Goal: Transaction & Acquisition: Purchase product/service

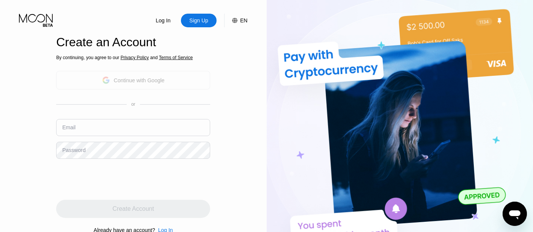
click at [149, 82] on div "Continue with Google" at bounding box center [139, 80] width 51 height 6
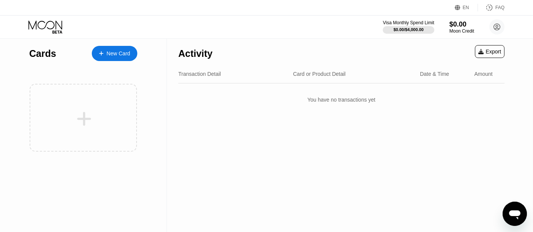
click at [124, 52] on div "New Card" at bounding box center [119, 53] width 24 height 6
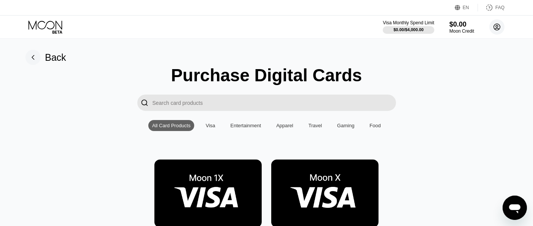
click at [499, 24] on circle at bounding box center [496, 26] width 15 height 15
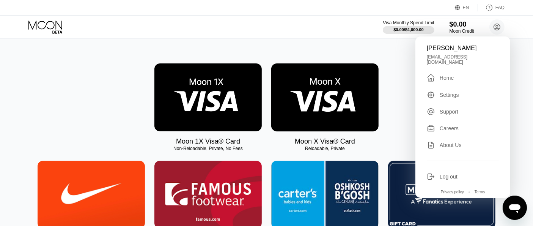
scroll to position [84, 0]
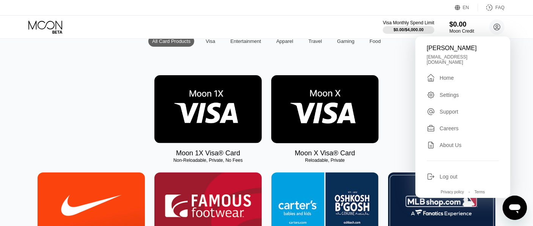
click at [246, 105] on img at bounding box center [207, 109] width 107 height 68
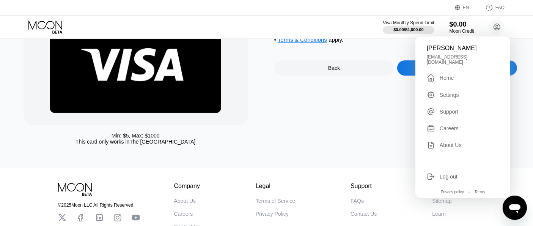
scroll to position [42, 0]
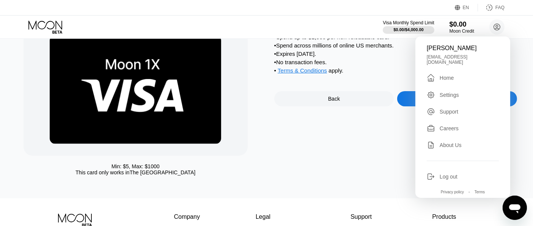
click at [515, 113] on div "Moon 1X Visa® Card • Spend up to $1,000 per non-reloadable card. • Spend across…" at bounding box center [395, 101] width 243 height 156
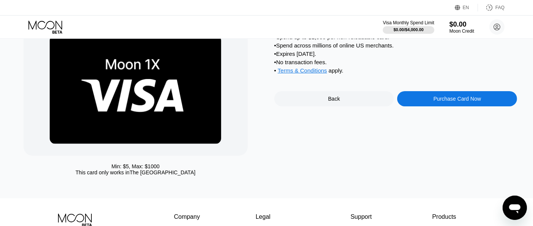
click at [496, 104] on div "Purchase Card Now" at bounding box center [457, 98] width 120 height 15
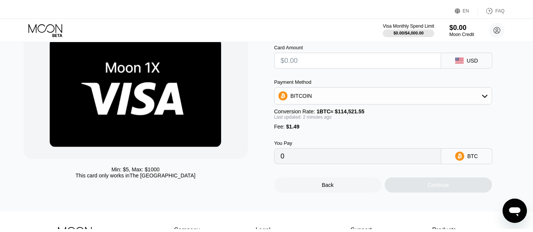
scroll to position [0, 0]
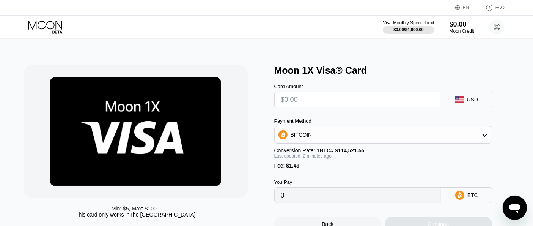
click at [465, 100] on div "USD" at bounding box center [466, 99] width 51 height 16
click at [341, 92] on div "Card Amount" at bounding box center [357, 95] width 167 height 24
click at [341, 103] on input "text" at bounding box center [358, 99] width 154 height 15
click at [495, 25] on circle at bounding box center [496, 26] width 15 height 15
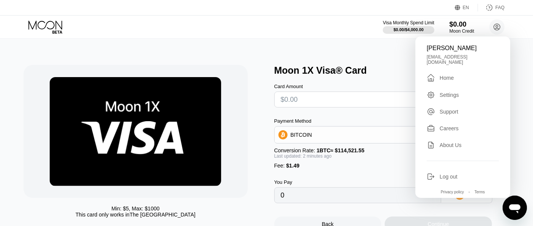
click at [380, 61] on div "Min: $ 5 , Max: $ 1000 This card only works in The United States Moon 1X Visa® …" at bounding box center [266, 144] width 539 height 212
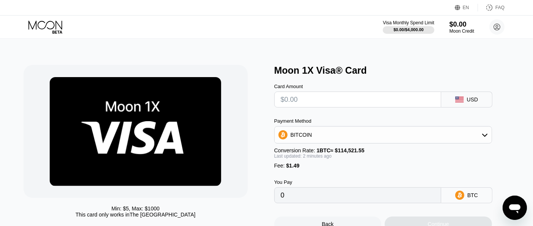
click at [449, 34] on div "Visa Monthly Spend Limit $0.00 / $4,000.00 $0.00 Moon Credit امیرمهدی منصوری am…" at bounding box center [266, 27] width 533 height 23
click at [456, 28] on div "Moon Credit" at bounding box center [461, 30] width 25 height 5
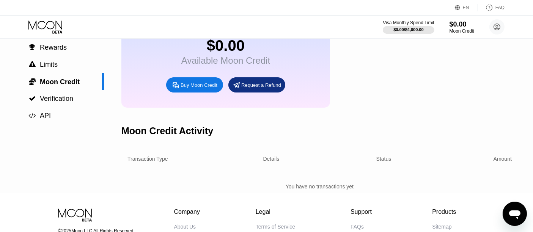
scroll to position [42, 0]
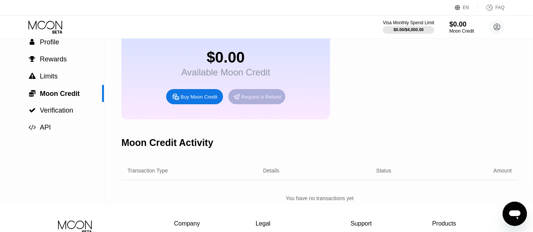
click at [266, 104] on div "Request a Refund" at bounding box center [256, 96] width 57 height 15
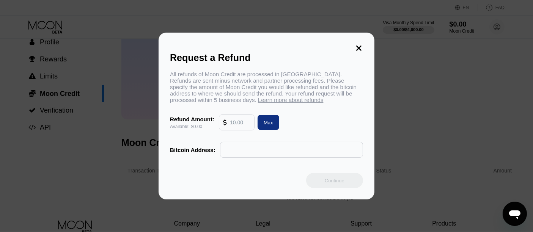
drag, startPoint x: 262, startPoint y: 146, endPoint x: 265, endPoint y: 152, distance: 6.5
click at [262, 148] on input "text" at bounding box center [291, 149] width 135 height 15
click at [266, 153] on input "text" at bounding box center [291, 149] width 135 height 15
click at [318, 152] on input "text" at bounding box center [291, 149] width 135 height 15
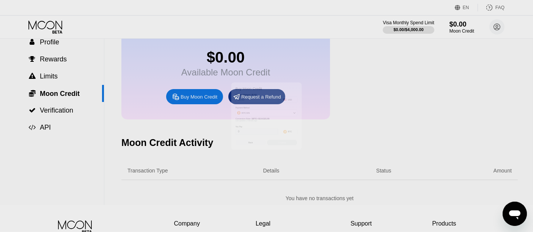
scroll to position [42, 0]
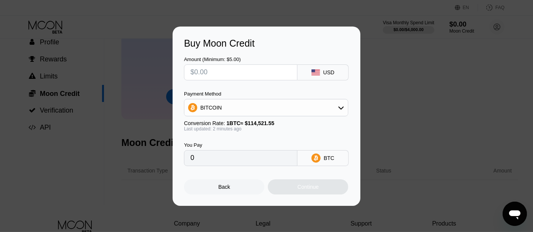
click at [319, 160] on icon at bounding box center [315, 157] width 9 height 9
click at [332, 113] on div "BITCOIN" at bounding box center [265, 107] width 163 height 15
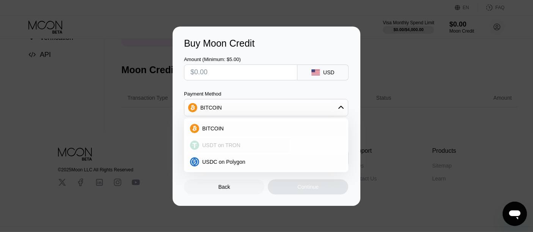
scroll to position [126, 0]
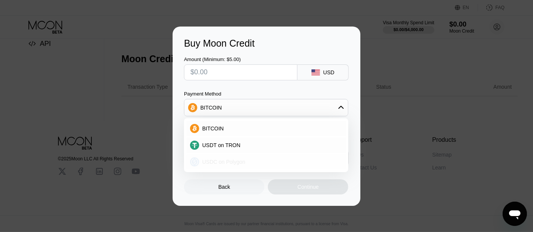
click at [246, 163] on div "USDC on Polygon" at bounding box center [270, 162] width 143 height 6
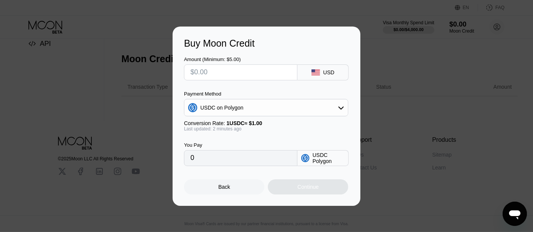
click at [290, 111] on div "USDC on Polygon" at bounding box center [265, 107] width 163 height 15
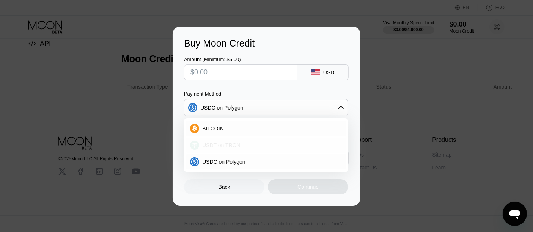
click at [260, 147] on div "USDT on TRON" at bounding box center [270, 145] width 143 height 6
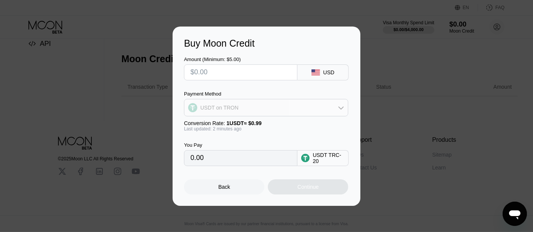
click at [284, 108] on div "USDT on TRON" at bounding box center [265, 107] width 163 height 15
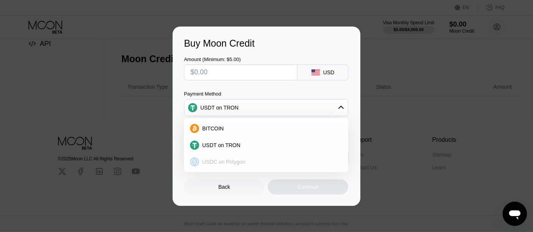
drag, startPoint x: 245, startPoint y: 160, endPoint x: 256, endPoint y: 158, distance: 10.8
click at [246, 160] on div "USDC on Polygon" at bounding box center [270, 162] width 143 height 6
type input "0"
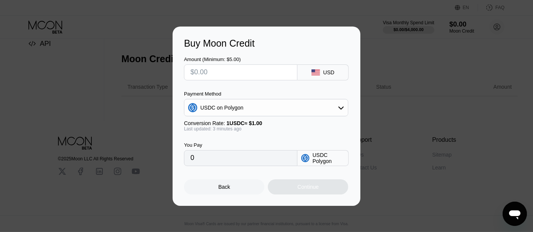
drag, startPoint x: 263, startPoint y: 158, endPoint x: 264, endPoint y: 171, distance: 13.7
click at [263, 158] on input "0" at bounding box center [240, 158] width 100 height 15
click at [264, 171] on div "Back Continue" at bounding box center [266, 180] width 165 height 28
click at [264, 69] on input "text" at bounding box center [240, 72] width 100 height 15
drag, startPoint x: 279, startPoint y: 74, endPoint x: 291, endPoint y: 73, distance: 11.4
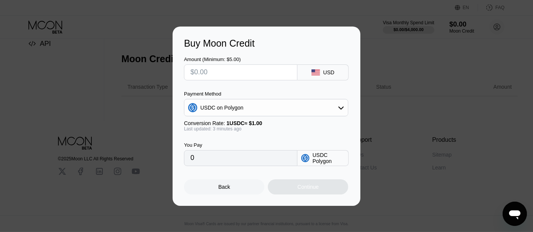
click at [281, 73] on input "text" at bounding box center [240, 72] width 100 height 15
click at [317, 74] on rect at bounding box center [315, 72] width 8 height 6
click at [322, 73] on div "USD" at bounding box center [322, 72] width 51 height 16
click at [265, 161] on input "0" at bounding box center [240, 158] width 100 height 15
click at [266, 166] on input "0" at bounding box center [240, 158] width 100 height 15
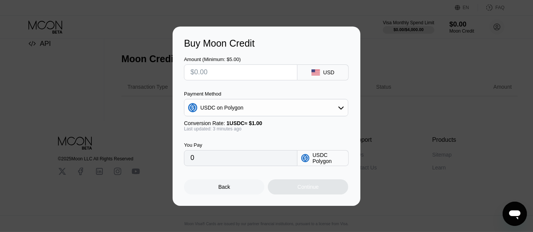
drag, startPoint x: 236, startPoint y: 164, endPoint x: 210, endPoint y: 163, distance: 26.2
click at [222, 163] on input "0" at bounding box center [240, 158] width 100 height 15
click at [193, 159] on input "0" at bounding box center [240, 158] width 100 height 15
click at [228, 75] on input "text" at bounding box center [240, 72] width 100 height 15
type input "$1"
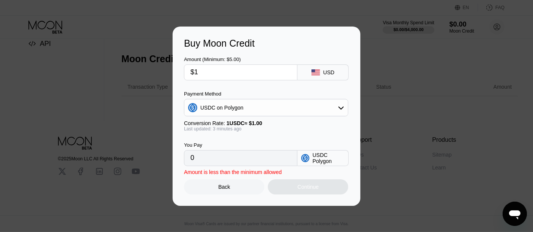
type input "1.00000000"
type input "$10"
type input "10.00000000"
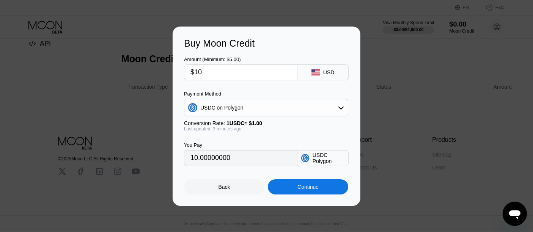
type input "$10"
click at [328, 189] on div "Continue" at bounding box center [308, 186] width 80 height 15
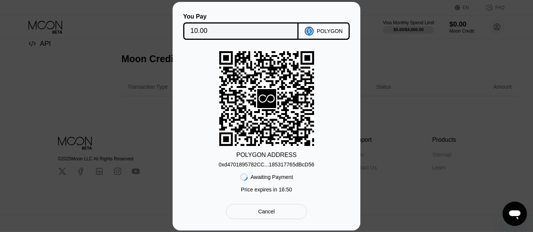
scroll to position [140, 0]
click at [284, 213] on div "Cancel" at bounding box center [266, 211] width 81 height 15
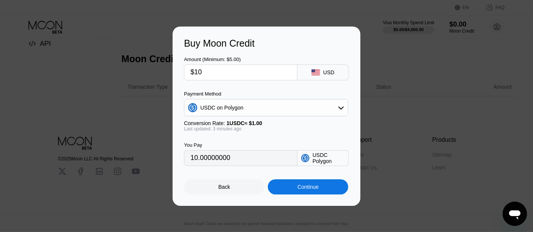
click at [240, 182] on div "Back" at bounding box center [224, 186] width 80 height 15
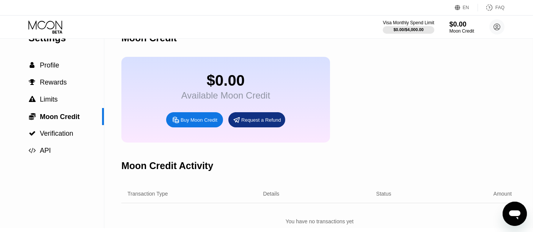
scroll to position [0, 0]
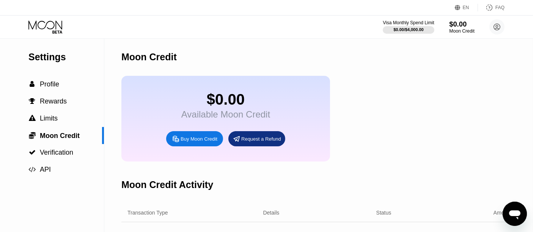
click at [461, 24] on div "$0.00" at bounding box center [461, 24] width 25 height 8
click at [69, 155] on span "Verification" at bounding box center [56, 153] width 33 height 8
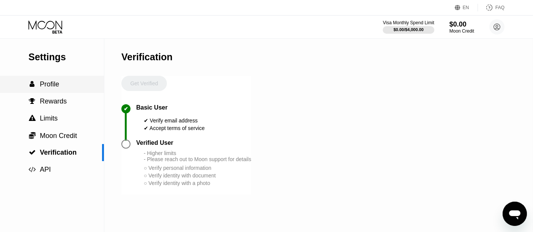
click at [52, 84] on span "Profile" at bounding box center [49, 84] width 19 height 8
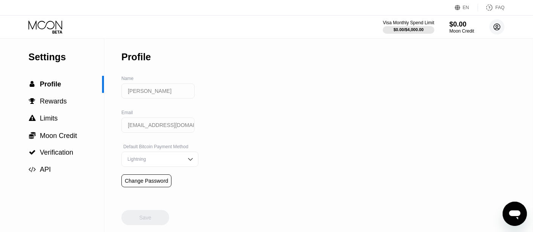
drag, startPoint x: 499, startPoint y: 24, endPoint x: 488, endPoint y: 35, distance: 15.0
click at [499, 24] on circle at bounding box center [496, 26] width 15 height 15
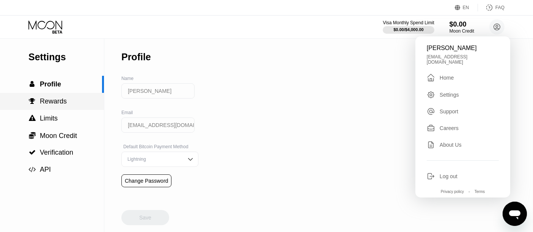
click at [69, 111] on div "Settings  Profile  Rewards  Limits  Moon Credit  Verification  API" at bounding box center [52, 108] width 104 height 140
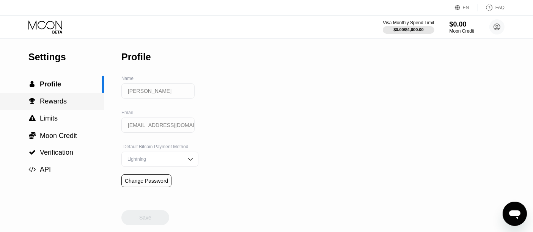
click at [69, 105] on div " Rewards" at bounding box center [52, 101] width 104 height 8
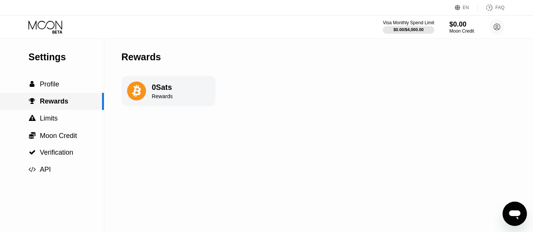
click at [69, 105] on div " Rewards" at bounding box center [51, 101] width 102 height 8
click at [41, 83] on span "Profile" at bounding box center [49, 84] width 19 height 8
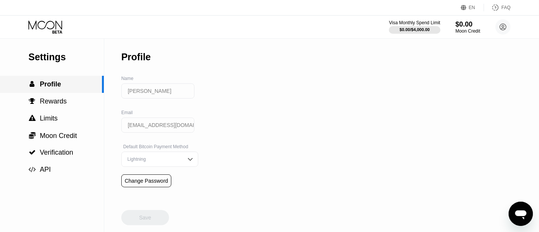
click at [43, 87] on div "Cards New Card Activity Export Transaction Detail Card or Product Detail Date &…" at bounding box center [269, 116] width 539 height 232
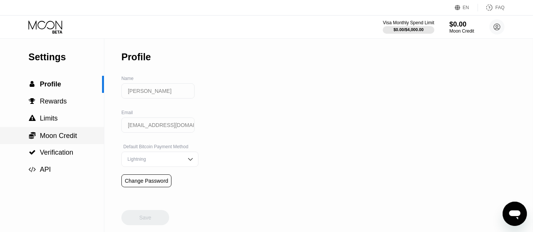
click at [67, 139] on span "Moon Credit" at bounding box center [58, 136] width 37 height 8
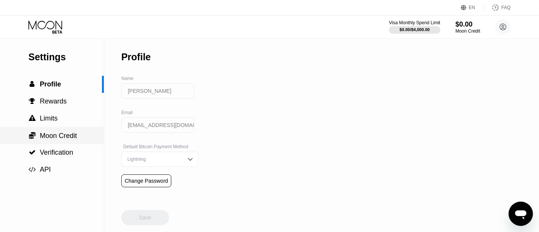
click at [67, 139] on div "Cards New Card Activity Export Transaction Detail Card or Product Detail Date &…" at bounding box center [269, 116] width 539 height 232
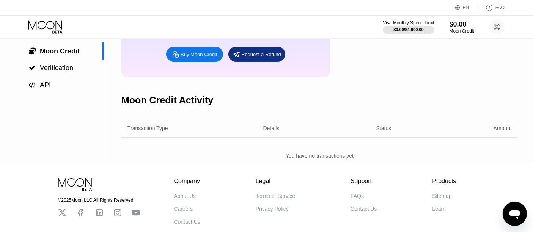
scroll to position [55, 0]
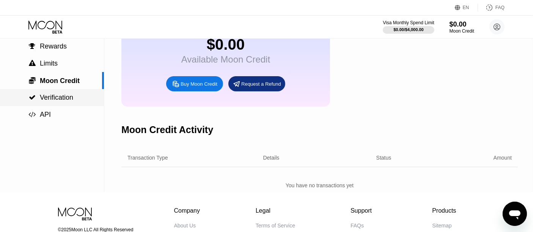
click at [53, 101] on span "Verification" at bounding box center [56, 98] width 33 height 8
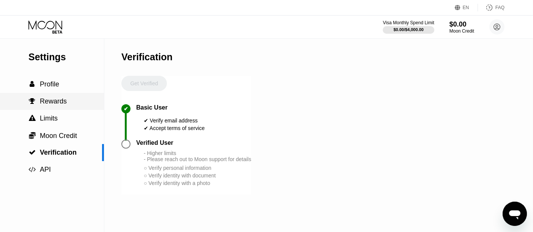
click at [53, 101] on span "Rewards" at bounding box center [53, 101] width 27 height 8
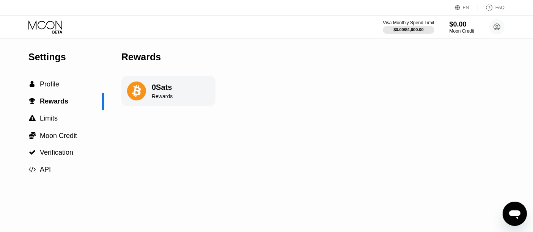
click at [469, 30] on div "Moon Credit" at bounding box center [461, 30] width 25 height 5
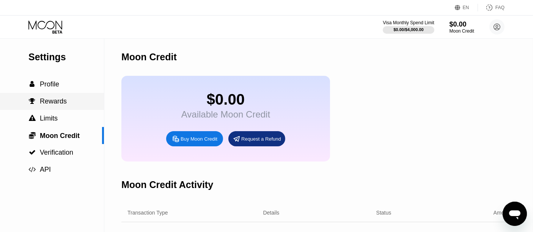
click at [35, 88] on div "" at bounding box center [32, 84] width 8 height 7
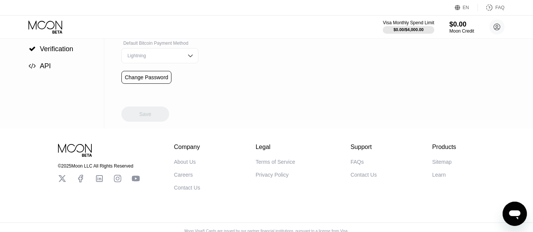
scroll to position [73, 0]
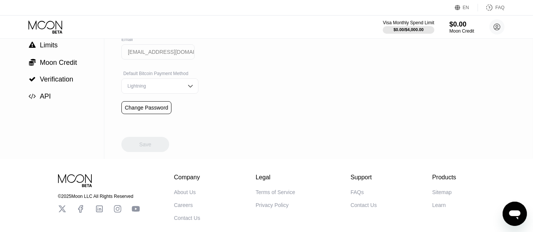
click at [177, 85] on div "Lightning" at bounding box center [159, 85] width 77 height 15
click at [152, 103] on div "Lightning" at bounding box center [154, 101] width 57 height 5
click at [162, 149] on div "Save" at bounding box center [145, 137] width 48 height 30
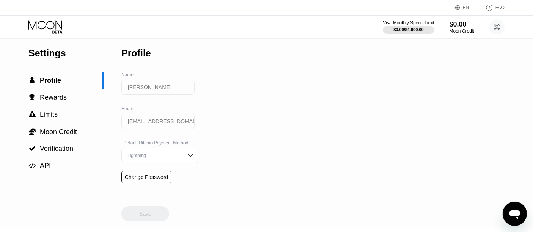
scroll to position [0, 0]
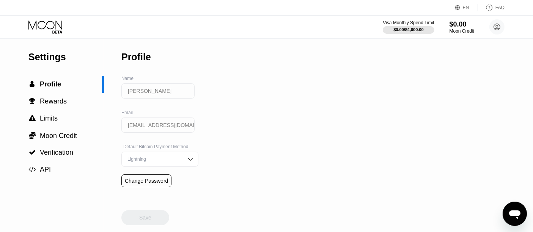
click at [169, 93] on input "[PERSON_NAME]" at bounding box center [157, 90] width 73 height 15
click at [181, 98] on input "[PERSON_NAME]" at bounding box center [157, 90] width 73 height 15
click at [55, 103] on span "Rewards" at bounding box center [53, 101] width 27 height 8
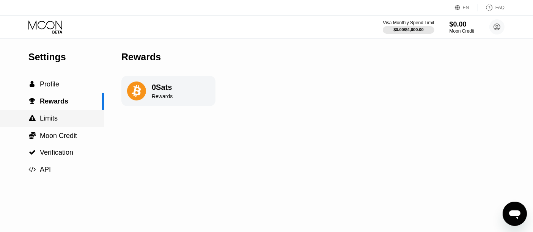
click at [65, 127] on div " Limits" at bounding box center [52, 118] width 104 height 17
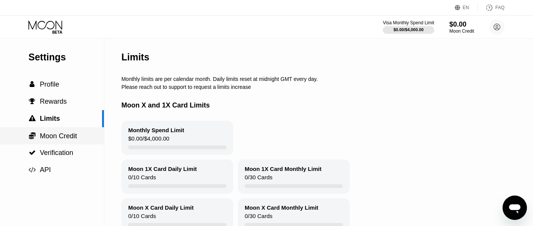
click at [69, 140] on span "Moon Credit" at bounding box center [58, 136] width 37 height 8
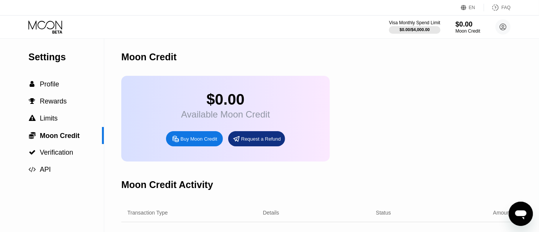
click at [69, 140] on span "Moon Credit" at bounding box center [60, 136] width 40 height 8
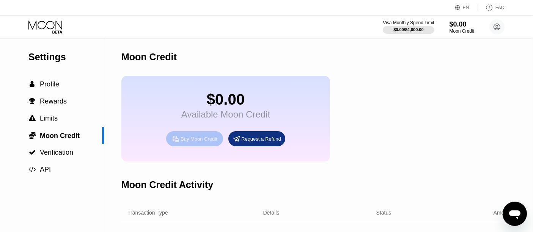
click at [196, 142] on div "Buy Moon Credit" at bounding box center [198, 139] width 37 height 6
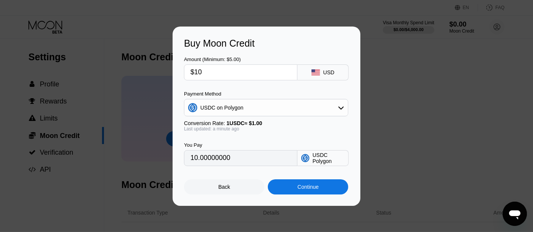
drag, startPoint x: 473, startPoint y: 124, endPoint x: 441, endPoint y: 127, distance: 32.4
click at [471, 124] on div "Buy Moon Credit Amount (Minimum: $5.00) $10 USD Payment Method USDC on Polygon …" at bounding box center [266, 116] width 533 height 179
click at [224, 190] on div "Back" at bounding box center [224, 187] width 12 height 6
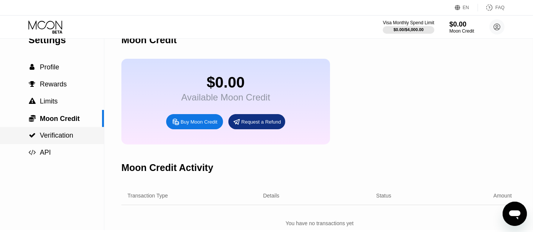
scroll to position [42, 0]
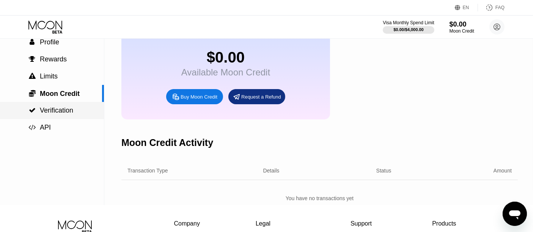
click at [64, 110] on span "Verification" at bounding box center [56, 111] width 33 height 8
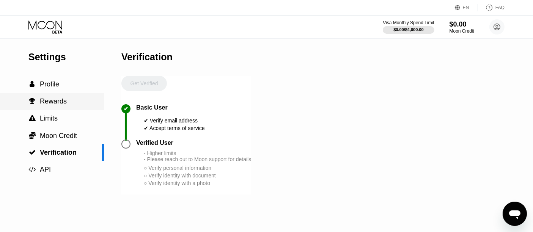
click at [64, 110] on div " Rewards" at bounding box center [52, 101] width 104 height 17
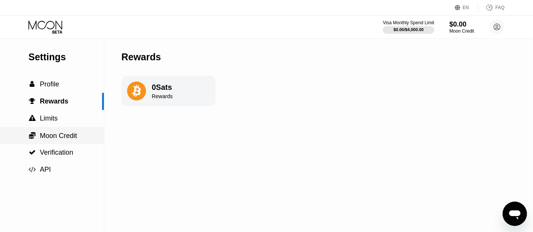
click at [75, 137] on span "Moon Credit" at bounding box center [58, 136] width 37 height 8
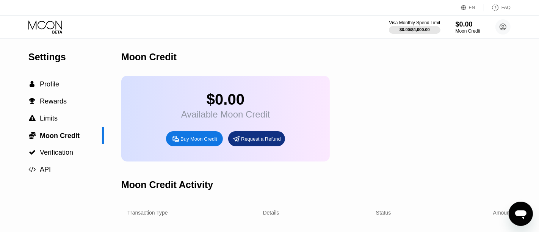
click at [76, 133] on span "Moon Credit" at bounding box center [60, 136] width 40 height 8
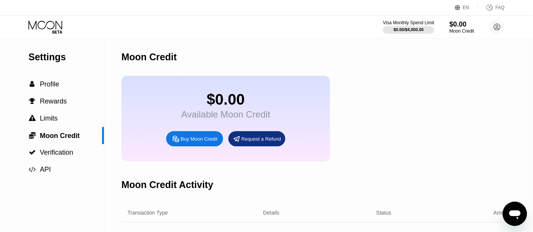
click at [215, 142] on div "Buy Moon Credit" at bounding box center [198, 139] width 37 height 6
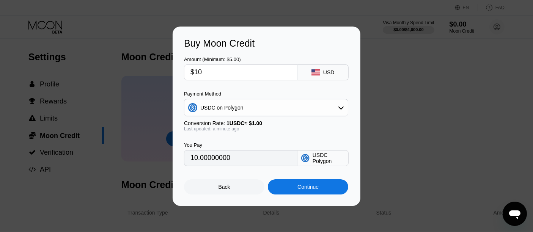
drag, startPoint x: 215, startPoint y: 71, endPoint x: 166, endPoint y: 82, distance: 49.9
click at [166, 82] on div "Buy Moon Credit Amount (Minimum: $5.00) $10 USD Payment Method USDC on Polygon …" at bounding box center [266, 116] width 533 height 179
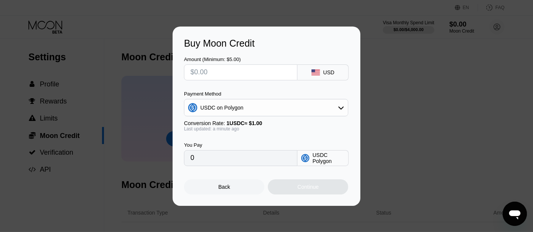
type input "0"
type input "$2"
type input "2.00000000"
type input "0"
type input "$5"
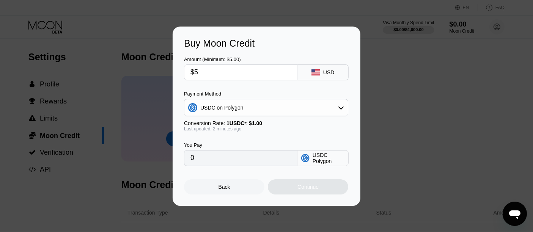
type input "5.00000000"
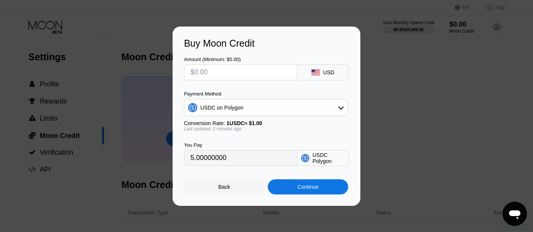
type input "0"
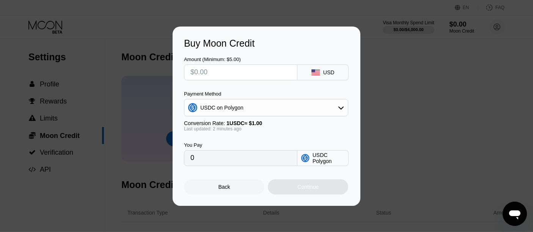
type input "$3"
type input "3.00000000"
type input "0"
type input "$4"
type input "4.00000000"
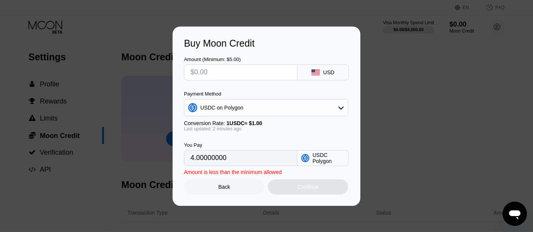
type input "0"
type input "$5"
type input "5.00000000"
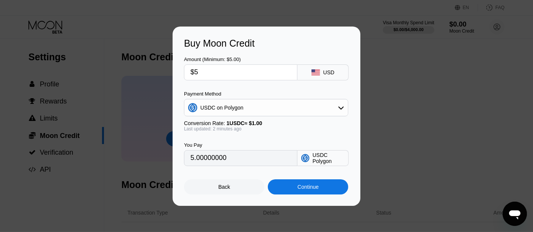
type input "$5"
click at [318, 188] on div "Continue" at bounding box center [307, 187] width 21 height 6
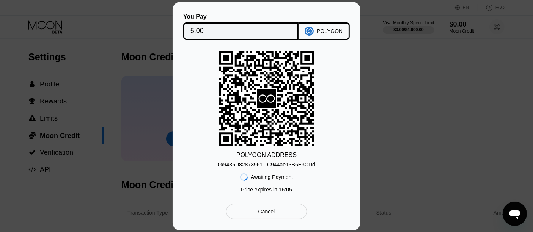
click at [306, 162] on div "0x9436D82873961...C944ae13B6E3CDd" at bounding box center [266, 165] width 97 height 6
click at [309, 166] on div "0x9436D82873961...C944ae13B6E3CDd" at bounding box center [266, 165] width 97 height 6
click at [313, 165] on div "POLYGON ADDRESS 0x9436D82873961...C944ae13B6E3CDd Awaiting Payment Price expire…" at bounding box center [266, 123] width 165 height 145
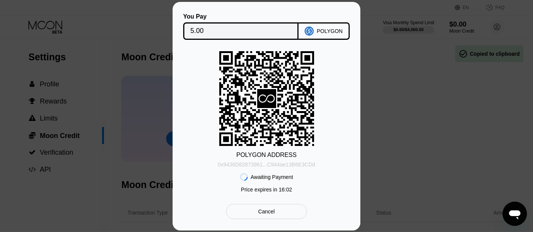
click at [310, 164] on div "0x9436D82873961...C944ae13B6E3CDd" at bounding box center [266, 165] width 97 height 6
click at [308, 165] on div "0x9436D82873961...C944ae13B6E3CDd" at bounding box center [266, 165] width 97 height 6
drag, startPoint x: 305, startPoint y: 165, endPoint x: 298, endPoint y: 184, distance: 20.6
click at [305, 164] on div "0x9436D82873961...C944ae13B6E3CDd" at bounding box center [266, 165] width 97 height 6
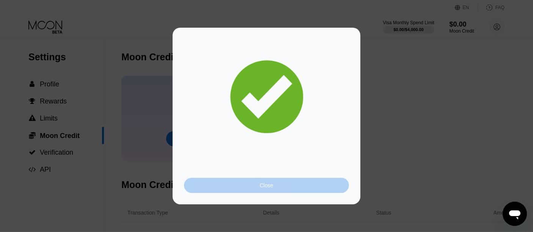
click at [254, 186] on div "Close" at bounding box center [266, 185] width 165 height 15
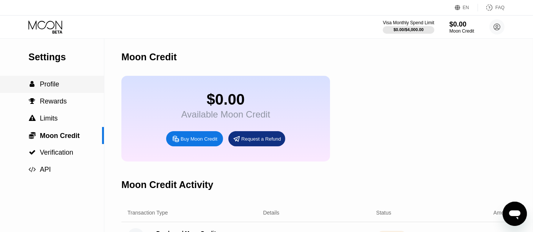
click at [53, 87] on span "Profile" at bounding box center [49, 84] width 19 height 8
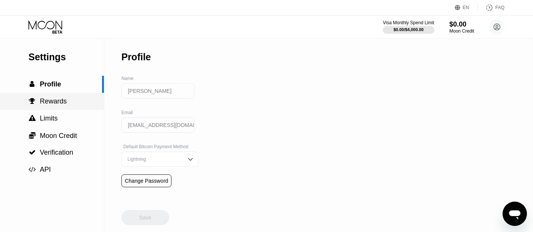
click at [56, 105] on span "Rewards" at bounding box center [53, 101] width 27 height 8
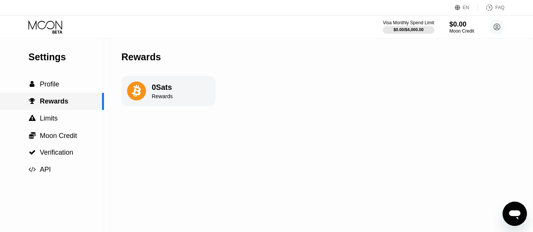
click at [56, 105] on span "Rewards" at bounding box center [54, 101] width 28 height 8
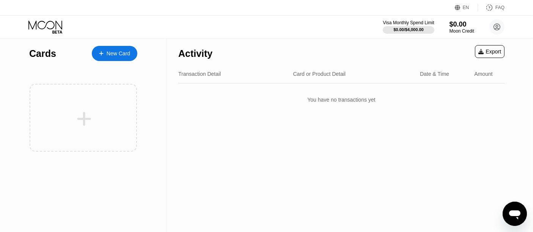
click at [123, 54] on div "New Card" at bounding box center [119, 53] width 24 height 6
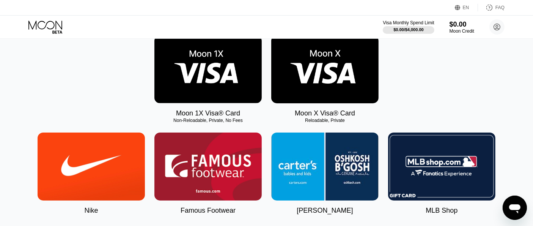
scroll to position [126, 0]
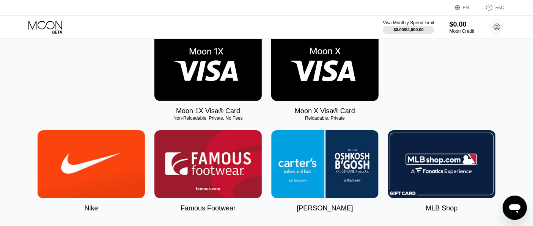
click at [216, 89] on img at bounding box center [207, 67] width 107 height 68
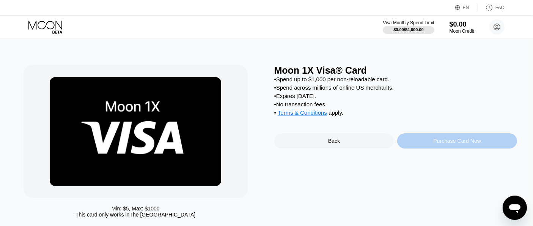
click at [445, 148] on div "Purchase Card Now" at bounding box center [457, 140] width 120 height 15
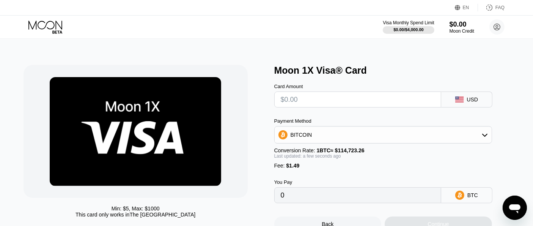
click at [455, 138] on div "BITCOIN" at bounding box center [383, 134] width 217 height 15
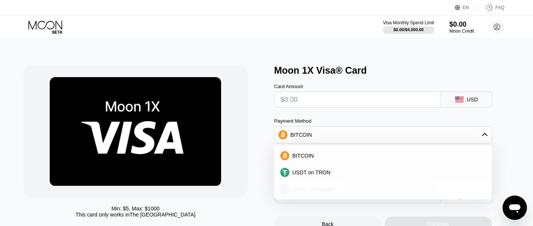
click at [352, 195] on div "USDC on Polygon" at bounding box center [382, 188] width 213 height 15
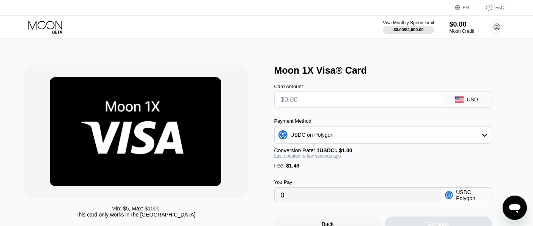
drag, startPoint x: 352, startPoint y: 195, endPoint x: 316, endPoint y: 119, distance: 84.0
click at [352, 194] on input "0" at bounding box center [358, 194] width 154 height 15
click at [300, 97] on input "text" at bounding box center [358, 99] width 154 height 15
click at [341, 102] on input "text" at bounding box center [358, 99] width 154 height 15
type input "$5"
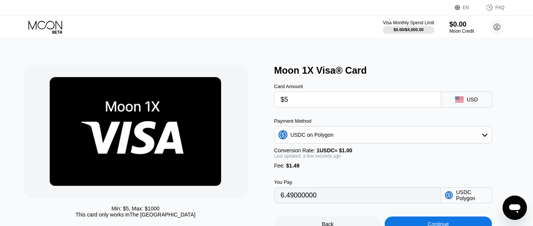
type input "6.49000000"
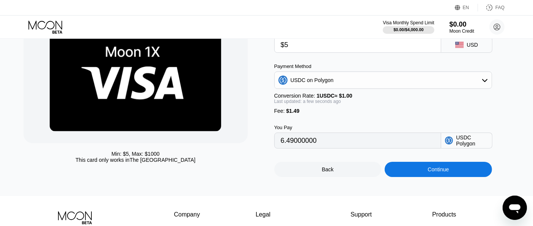
scroll to position [42, 0]
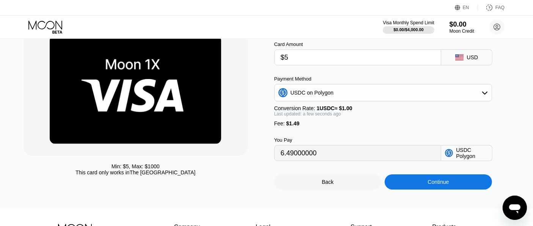
drag, startPoint x: 357, startPoint y: 62, endPoint x: 268, endPoint y: 72, distance: 89.0
click at [268, 72] on div "Min: $ 5 , Max: $ 1000 This card only works in The United States Moon 1X Visa® …" at bounding box center [267, 106] width 486 height 166
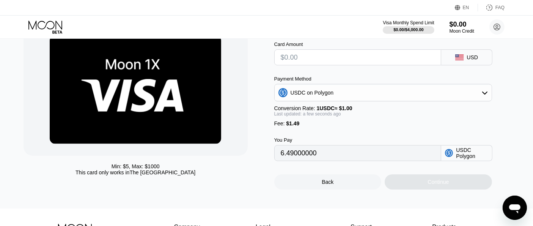
type input "0"
type input "$3"
type input "4.49000000"
type input "0"
type input "$3"
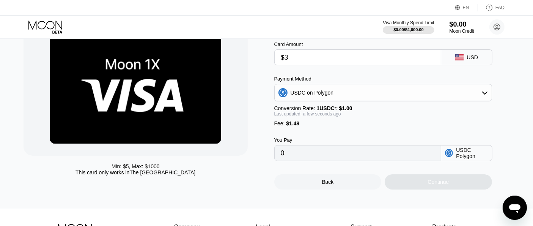
type input "4.49000000"
type input "$33"
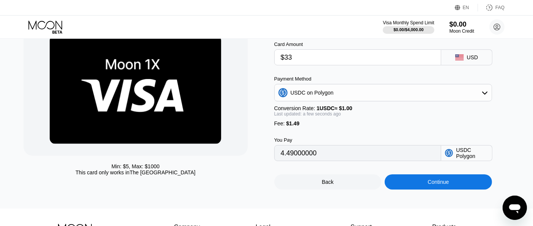
type input "34.49000000"
type input "$3"
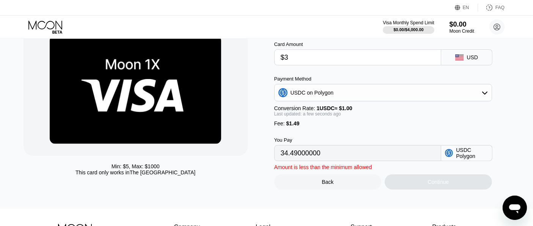
type input "4.49000000"
type input "$3.1"
type input "4.59000000"
type input "$3."
type input "4.49000000"
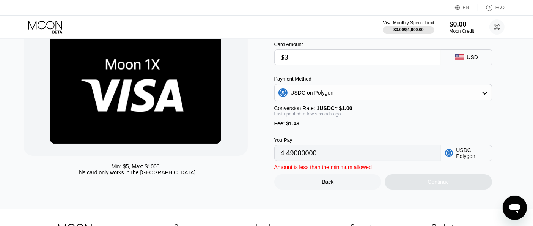
type input "$3.2"
type input "4.69000000"
type input "$3."
type input "4.49000000"
type input "$3.4"
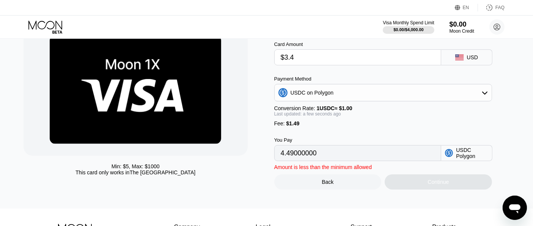
type input "4.89000000"
type input "$3."
type input "4.49000000"
type input "$3.5"
type input "4.99000000"
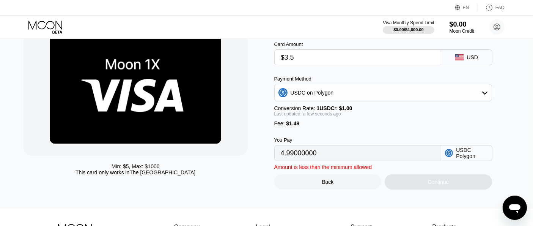
type input "$3.56"
type input "5.05000000"
type input "$3.566"
type input "5.05600000"
type input "$3.5666"
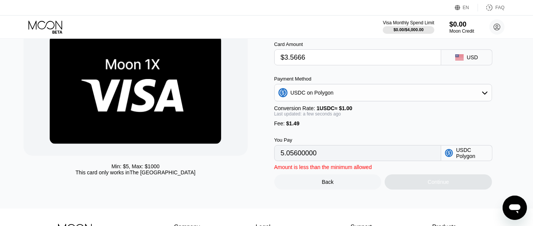
type input "5.05660000"
type input "$3.56667"
type input "5.05667000"
type input "$3.566677"
type input "5.05667700"
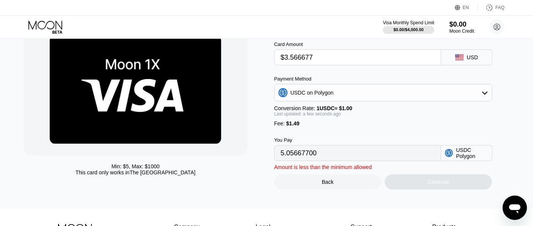
type input "$3.5666777"
type input "5.05667770"
type input "$3"
type input "0"
click at [457, 31] on div "Moon Credit" at bounding box center [461, 30] width 25 height 5
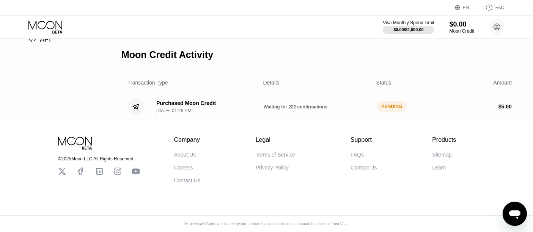
scroll to position [143, 0]
click at [394, 104] on div "PENDING" at bounding box center [392, 106] width 30 height 11
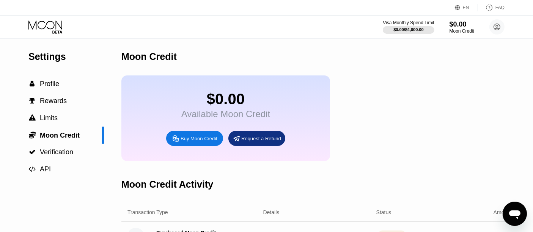
scroll to position [0, 0]
click at [254, 142] on div "Request a Refund" at bounding box center [261, 139] width 40 height 6
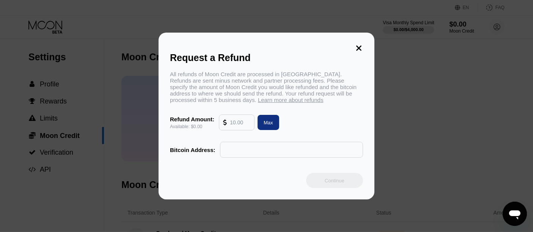
click at [267, 125] on div "Max" at bounding box center [268, 122] width 9 height 6
type input "0.00"
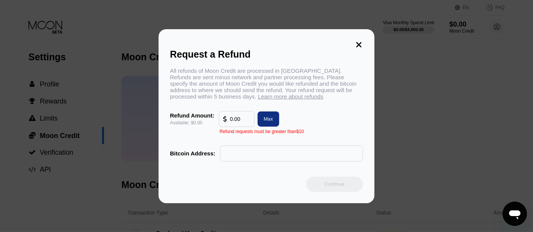
click at [243, 125] on input "0.00" at bounding box center [240, 118] width 20 height 15
click at [281, 126] on div "Refund Amount: Available: $0.00 0.00 Max" at bounding box center [266, 119] width 193 height 16
click at [273, 125] on div "Max" at bounding box center [268, 118] width 22 height 15
click at [236, 125] on input "0.00" at bounding box center [240, 118] width 20 height 15
click at [219, 126] on div "0.00" at bounding box center [237, 119] width 36 height 16
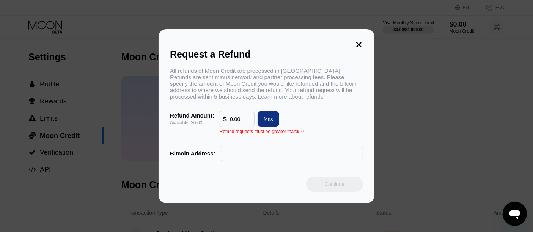
click at [355, 41] on icon at bounding box center [359, 45] width 8 height 8
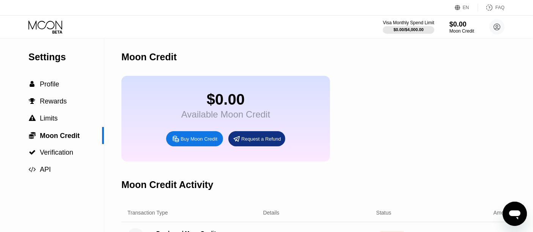
click at [217, 140] on div "Buy Moon Credit" at bounding box center [194, 138] width 57 height 15
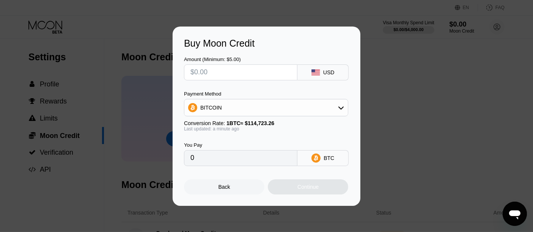
click at [333, 110] on div "BITCOIN" at bounding box center [265, 107] width 163 height 15
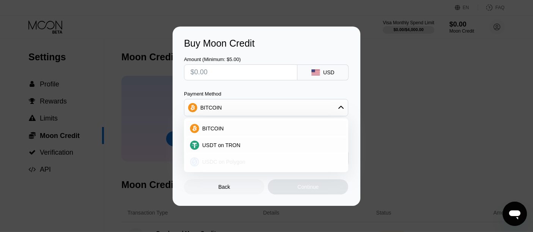
drag, startPoint x: 295, startPoint y: 160, endPoint x: 304, endPoint y: 154, distance: 11.4
click at [295, 161] on div "USDC on Polygon" at bounding box center [270, 162] width 143 height 6
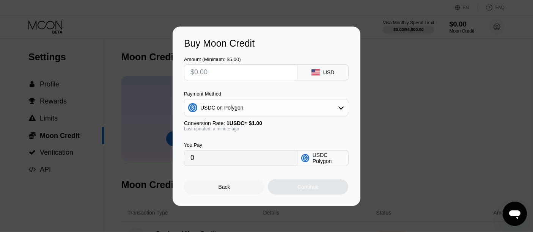
drag, startPoint x: 460, startPoint y: 118, endPoint x: 448, endPoint y: 117, distance: 12.6
click at [458, 118] on div "Buy Moon Credit Amount (Minimum: $5.00) USD Payment Method USDC on Polygon Conv…" at bounding box center [266, 116] width 533 height 179
click at [249, 184] on div "Back" at bounding box center [224, 186] width 80 height 15
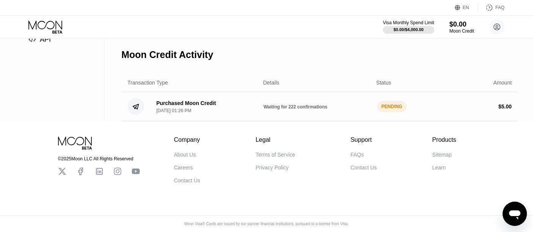
scroll to position [143, 0]
drag, startPoint x: 362, startPoint y: 101, endPoint x: 373, endPoint y: 103, distance: 11.2
click at [366, 104] on div "Waiting for 222 confirmations" at bounding box center [317, 107] width 107 height 6
click at [511, 95] on div "Purchased Moon Credit Sep 21, 2025, 01:26 PM Waiting for 222 confirmations PEND…" at bounding box center [319, 106] width 396 height 29
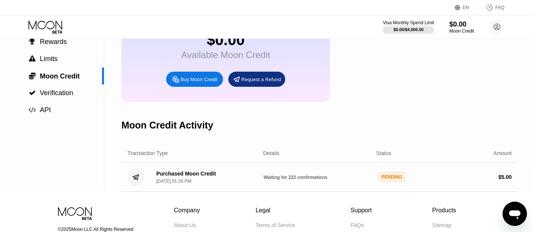
scroll to position [58, 0]
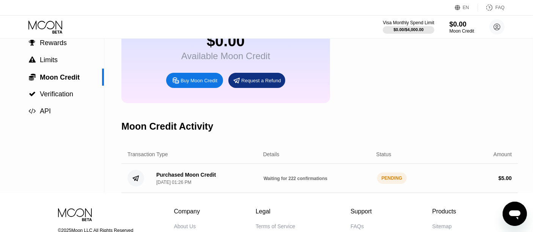
click at [258, 84] on div "Request a Refund" at bounding box center [261, 80] width 40 height 6
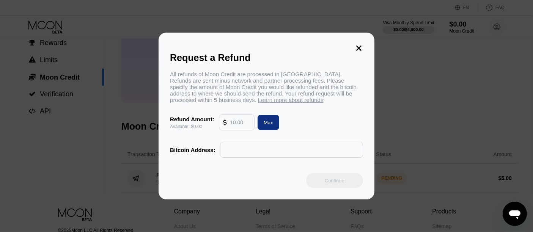
click at [237, 152] on input "text" at bounding box center [291, 149] width 135 height 15
click at [271, 126] on div "Max" at bounding box center [268, 122] width 9 height 6
type input "0.00"
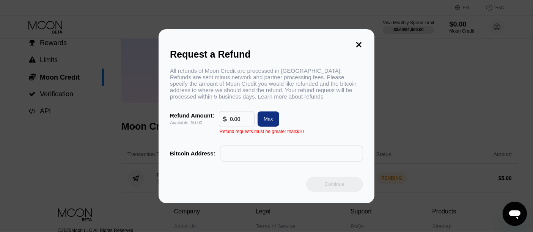
click at [357, 44] on icon at bounding box center [359, 45] width 8 height 8
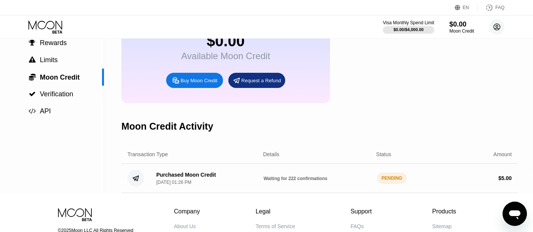
click at [497, 30] on icon at bounding box center [497, 27] width 6 height 6
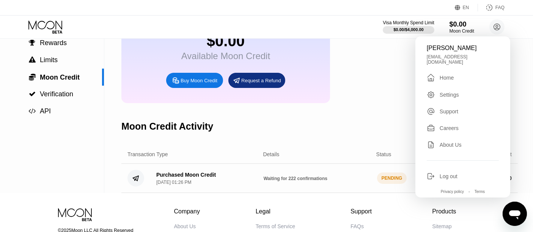
scroll to position [143, 0]
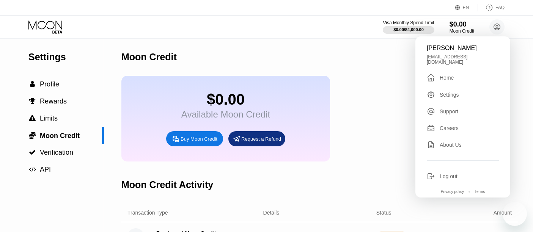
click at [229, 28] on div "Visa Monthly Spend Limit $0.00 / $4,000.00 $0.00 Moon Credit امیرمهدی منصوری am…" at bounding box center [266, 27] width 533 height 23
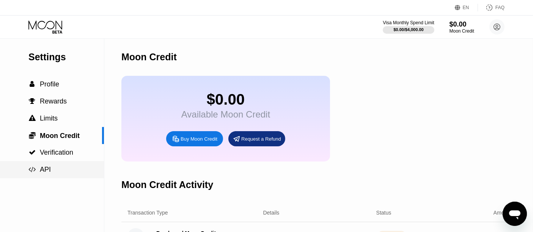
click at [61, 173] on div " API" at bounding box center [52, 170] width 104 height 8
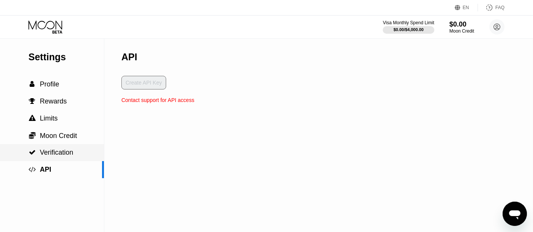
click at [61, 156] on span "Verification" at bounding box center [56, 153] width 33 height 8
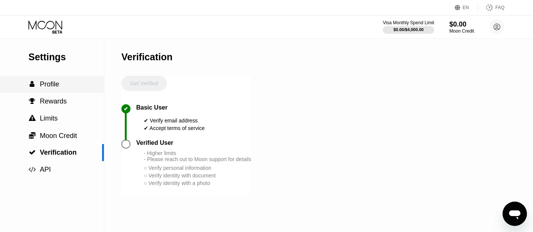
click at [56, 87] on span "Profile" at bounding box center [49, 84] width 19 height 8
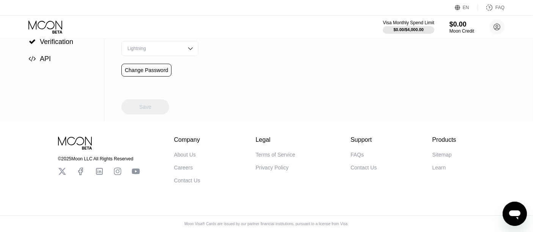
scroll to position [31, 0]
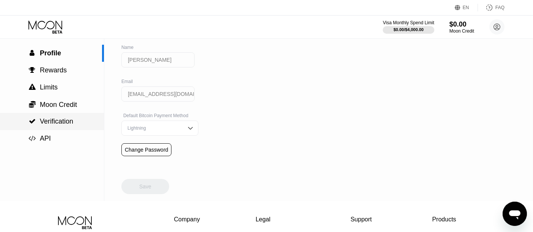
click at [83, 121] on div " Verification" at bounding box center [52, 122] width 104 height 8
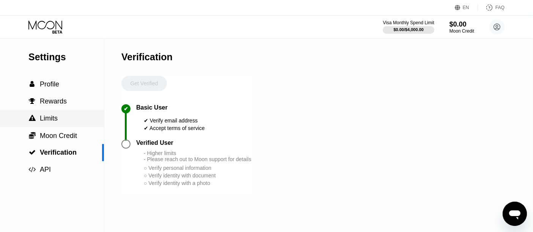
click at [83, 121] on div "Cards New Card Activity Export Transaction Detail Card or Product Detail Date &…" at bounding box center [266, 116] width 533 height 232
click at [82, 113] on div " Limits" at bounding box center [52, 118] width 104 height 17
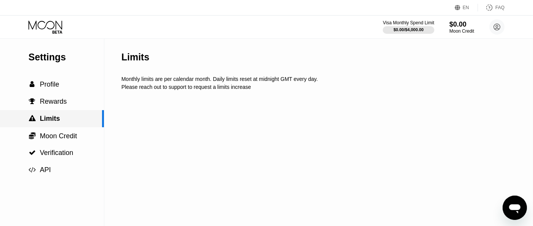
click at [82, 113] on div " Limits" at bounding box center [52, 118] width 104 height 17
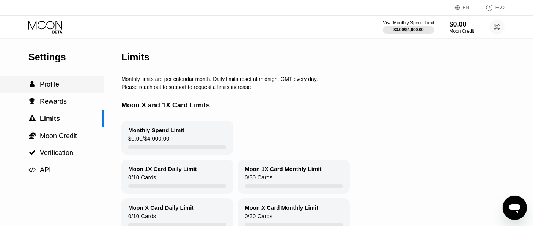
click at [66, 88] on div " Profile" at bounding box center [52, 84] width 104 height 8
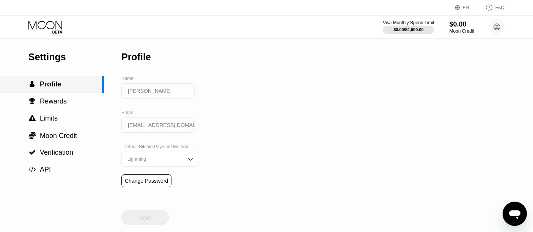
click at [66, 88] on div " Profile" at bounding box center [51, 84] width 102 height 8
click at [493, 26] on circle at bounding box center [496, 26] width 15 height 15
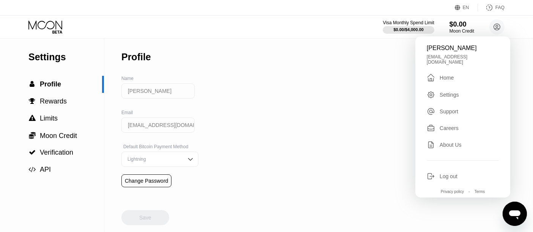
click at [449, 79] on div "Home" at bounding box center [446, 78] width 14 height 6
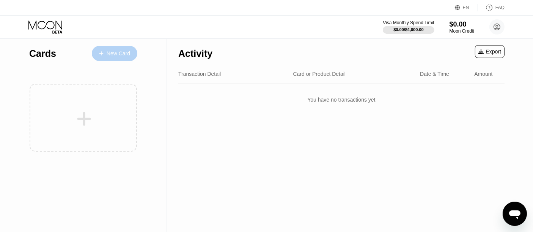
click at [104, 54] on div at bounding box center [105, 53] width 3 height 6
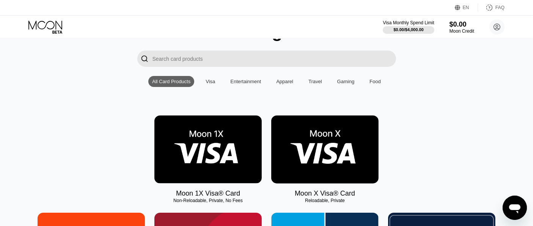
scroll to position [84, 0]
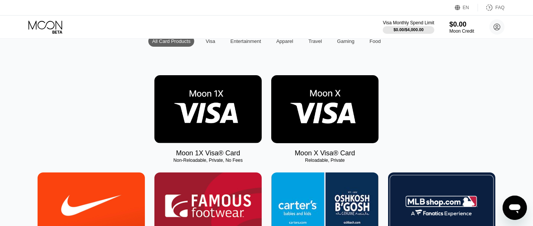
click at [238, 112] on img at bounding box center [207, 109] width 107 height 68
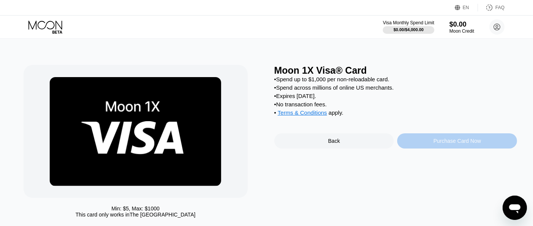
drag, startPoint x: 468, startPoint y: 146, endPoint x: 461, endPoint y: 155, distance: 11.5
click at [463, 148] on div "Purchase Card Now" at bounding box center [457, 140] width 120 height 15
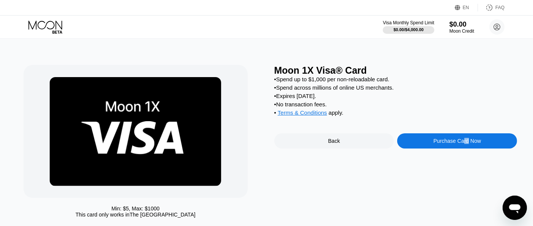
click at [438, 148] on div "Purchase Card Now" at bounding box center [457, 140] width 120 height 15
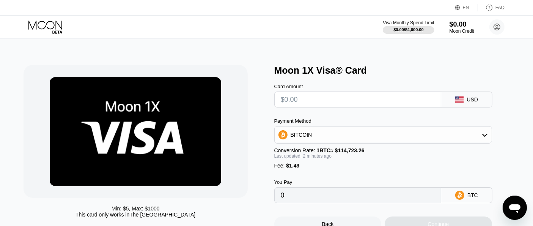
scroll to position [42, 0]
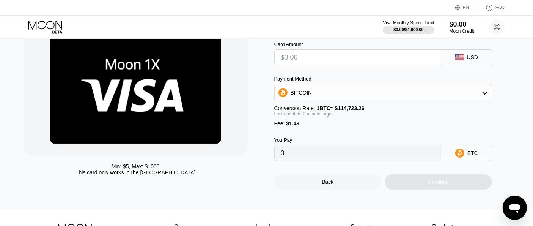
click at [469, 100] on div "BITCOIN" at bounding box center [383, 92] width 217 height 15
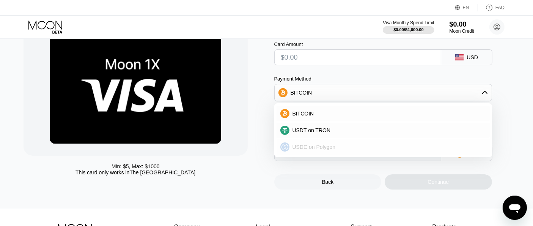
click at [413, 150] on div "USDC on Polygon" at bounding box center [387, 147] width 196 height 6
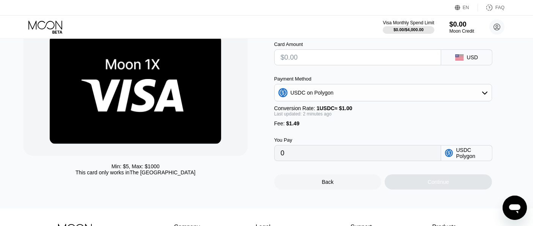
scroll to position [0, 0]
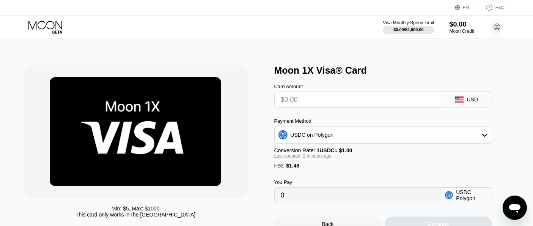
click at [383, 106] on input "text" at bounding box center [358, 99] width 154 height 15
click at [396, 107] on input "text" at bounding box center [358, 99] width 154 height 15
click at [388, 107] on input "text" at bounding box center [358, 99] width 154 height 15
type input "$5"
type input "6.49000000"
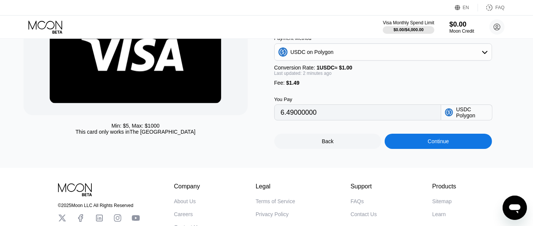
scroll to position [84, 0]
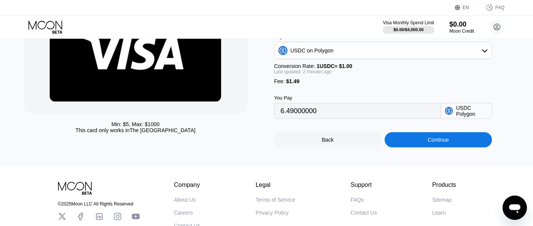
type input "$5"
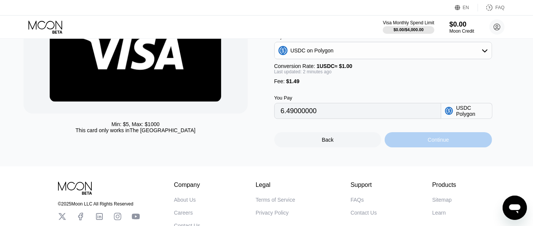
click at [432, 141] on div "Continue" at bounding box center [437, 139] width 107 height 15
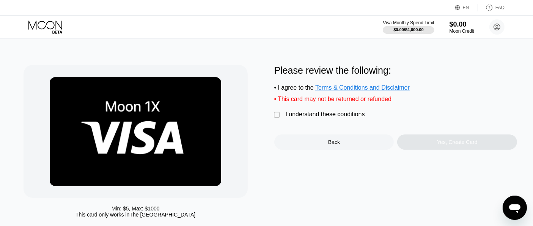
click at [277, 117] on div "" at bounding box center [278, 115] width 8 height 8
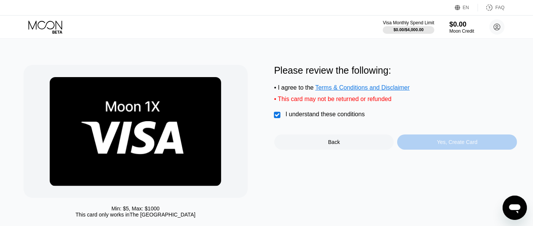
click at [458, 145] on div "Yes, Create Card" at bounding box center [457, 142] width 41 height 6
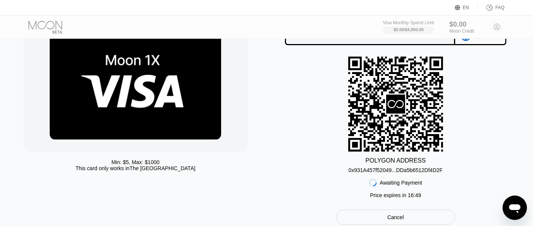
scroll to position [84, 0]
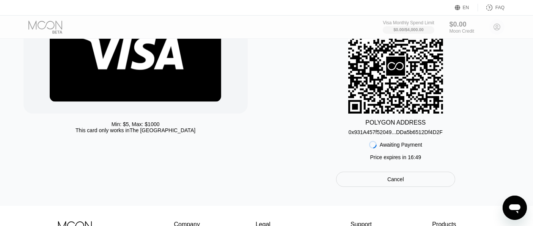
click at [416, 180] on div "Cancel" at bounding box center [395, 178] width 119 height 15
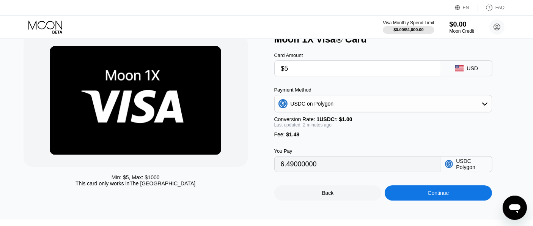
scroll to position [42, 0]
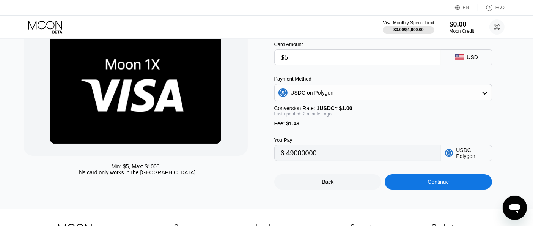
drag, startPoint x: 325, startPoint y: 61, endPoint x: 266, endPoint y: 66, distance: 59.4
click at [266, 66] on div "Min: $ 5 , Max: $ 1000 This card only works in The United States Moon 1X Visa® …" at bounding box center [267, 106] width 486 height 166
type input "0"
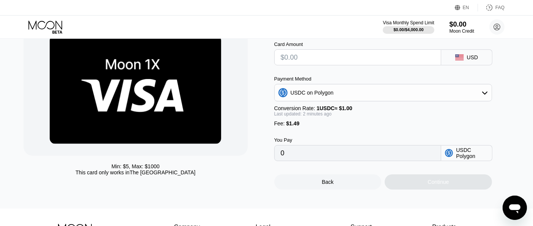
type input "$4"
type input "5.49000000"
type input "0"
type input "$5"
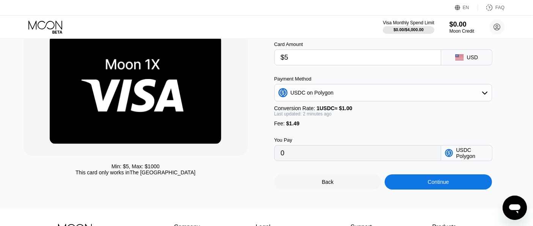
type input "6.49000000"
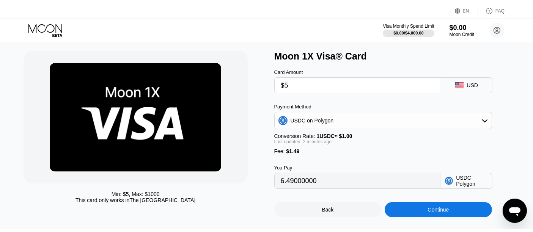
scroll to position [0, 0]
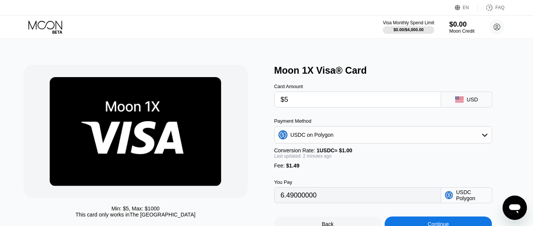
click at [471, 24] on div "$0.00" at bounding box center [461, 24] width 25 height 8
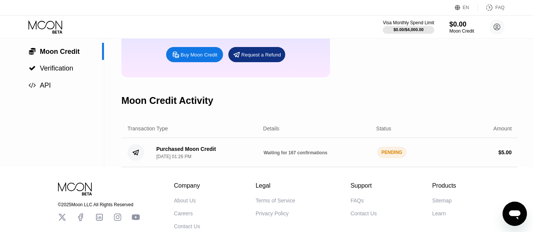
scroll to position [143, 0]
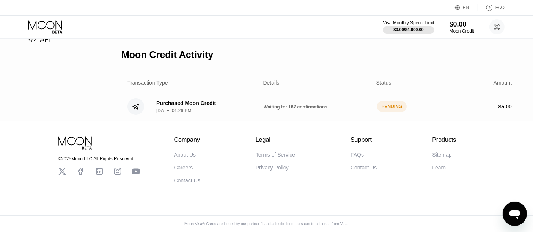
click at [492, 105] on div "$ 5.00" at bounding box center [457, 107] width 107 height 6
drag, startPoint x: 469, startPoint y: 110, endPoint x: 408, endPoint y: 111, distance: 61.4
click at [453, 111] on div "Purchased Moon Credit Sep 21, 2025, 01:26 PM Waiting for 167 confirmations PEND…" at bounding box center [319, 106] width 396 height 29
click at [180, 108] on div "[DATE] 01:26 PM" at bounding box center [173, 110] width 35 height 5
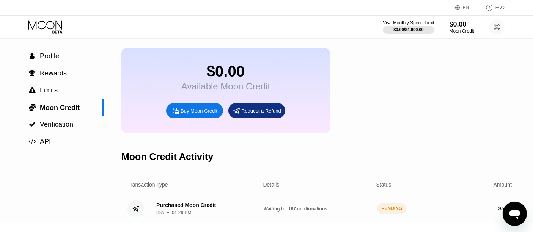
scroll to position [0, 0]
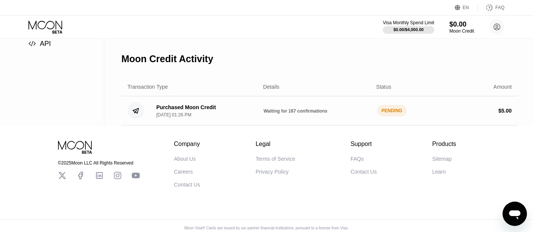
scroll to position [126, 0]
click at [398, 116] on div "PENDING" at bounding box center [392, 110] width 30 height 11
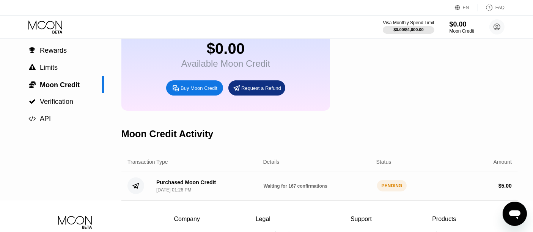
scroll to position [0, 0]
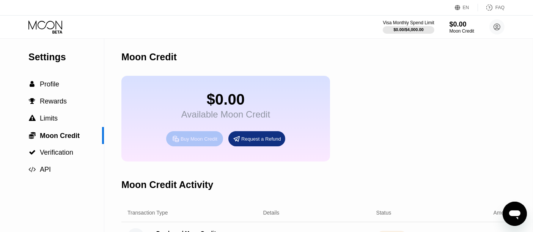
click at [214, 142] on div "Buy Moon Credit" at bounding box center [198, 139] width 37 height 6
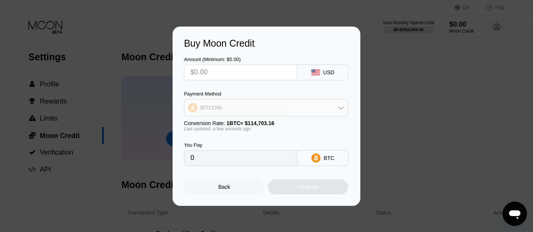
click at [333, 107] on div "BITCOIN" at bounding box center [265, 107] width 163 height 15
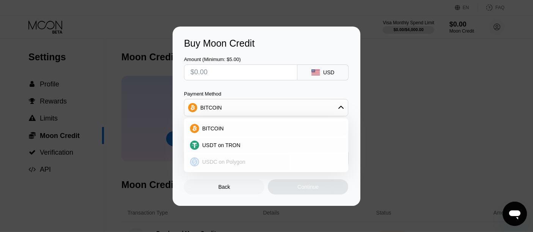
click at [282, 157] on div "USDC on Polygon" at bounding box center [266, 161] width 160 height 15
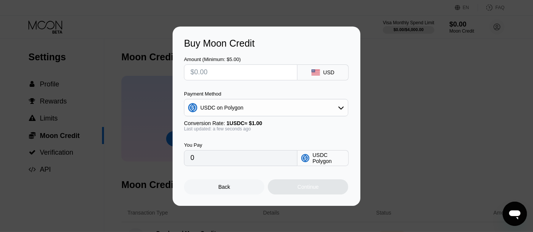
click at [252, 74] on input "text" at bounding box center [240, 72] width 100 height 15
type input "$4"
type input "4.00000000"
type input "0"
click at [267, 73] on input "text" at bounding box center [240, 72] width 100 height 15
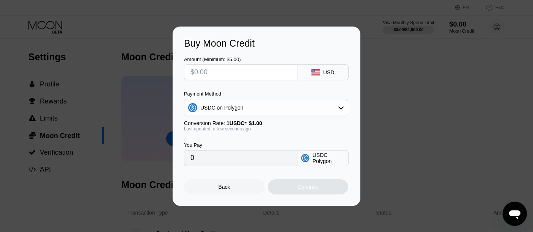
drag, startPoint x: 461, startPoint y: 109, endPoint x: 457, endPoint y: 104, distance: 7.0
click at [461, 107] on div "Buy Moon Credit Amount (Minimum: $5.00) USD Payment Method USDC on Polygon Conv…" at bounding box center [266, 116] width 533 height 179
drag, startPoint x: 490, startPoint y: 74, endPoint x: 491, endPoint y: 84, distance: 10.3
click at [493, 82] on div "Buy Moon Credit Amount (Minimum: $5.00) USD Payment Method USDC on Polygon Conv…" at bounding box center [266, 116] width 533 height 179
drag, startPoint x: 192, startPoint y: 187, endPoint x: 221, endPoint y: 194, distance: 30.2
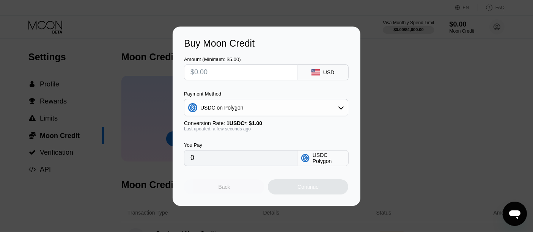
click at [196, 187] on div "Back" at bounding box center [224, 186] width 80 height 15
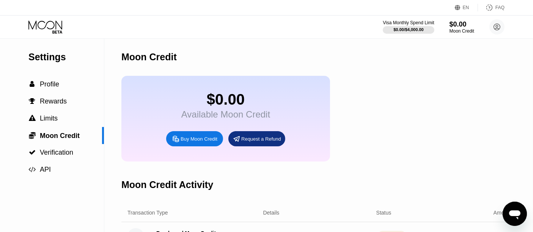
scroll to position [143, 0]
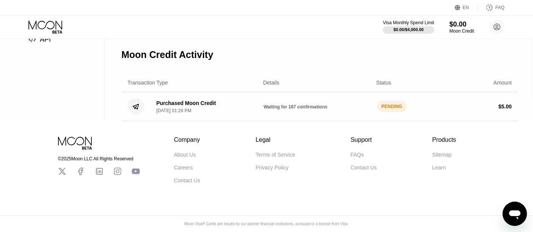
click at [141, 99] on circle at bounding box center [135, 106] width 17 height 17
drag, startPoint x: 146, startPoint y: 99, endPoint x: 184, endPoint y: 89, distance: 38.3
click at [168, 94] on div "Purchased Moon Credit [DATE] 01:26 PM Waiting for 167 confirmations PENDING $ 5…" at bounding box center [319, 106] width 396 height 29
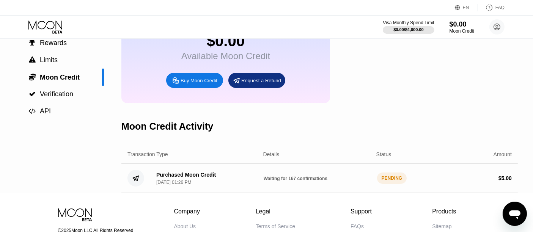
scroll to position [16, 0]
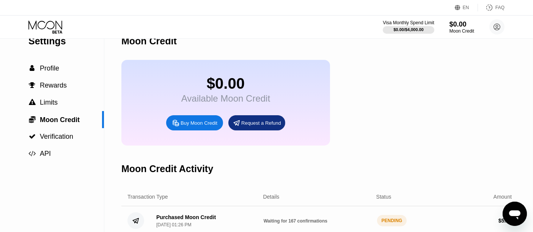
click at [499, 6] on div "FAQ" at bounding box center [499, 7] width 9 height 5
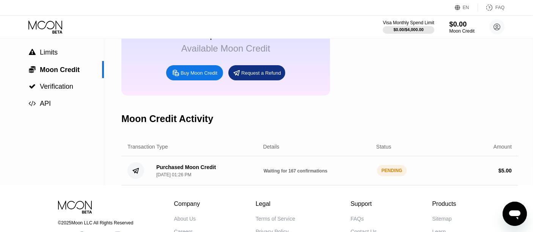
scroll to position [58, 0]
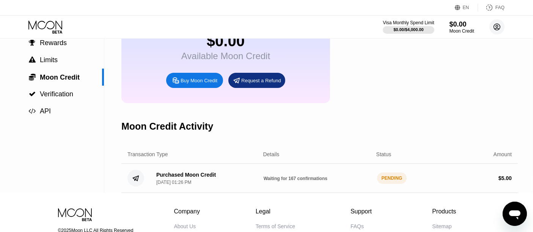
click at [501, 24] on circle at bounding box center [496, 26] width 15 height 15
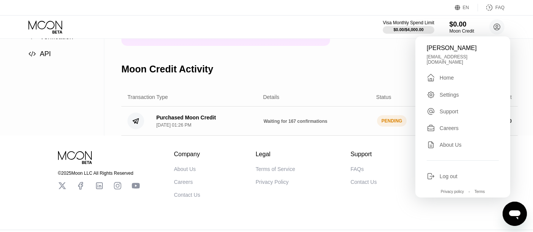
scroll to position [143, 0]
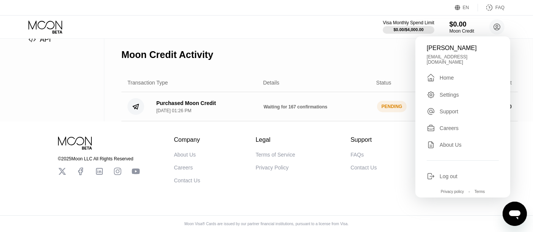
drag, startPoint x: 356, startPoint y: 182, endPoint x: 329, endPoint y: 94, distance: 92.1
click at [353, 176] on div "Support FAQs Contact Us" at bounding box center [363, 160] width 26 height 47
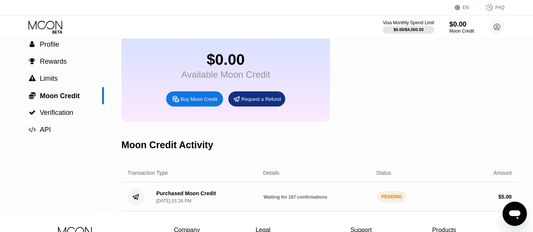
scroll to position [0, 0]
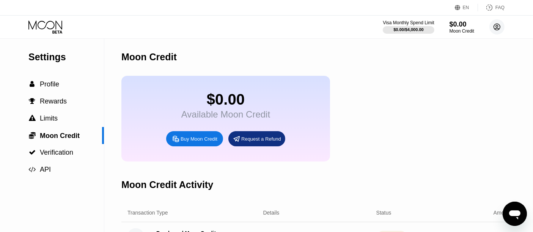
click at [492, 22] on circle at bounding box center [496, 26] width 15 height 15
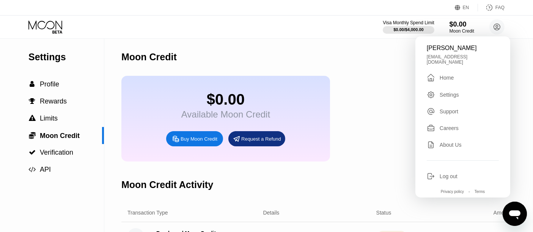
click at [449, 81] on div "Home" at bounding box center [446, 78] width 14 height 6
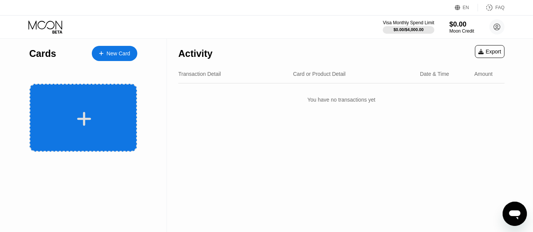
click at [67, 115] on div at bounding box center [84, 118] width 94 height 17
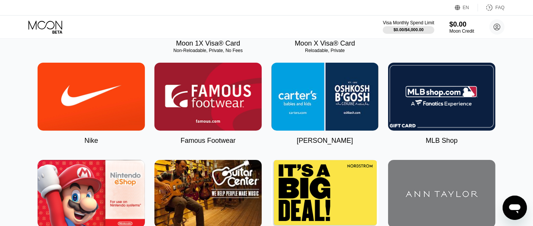
scroll to position [126, 0]
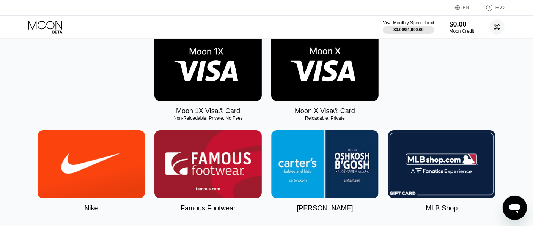
click at [490, 22] on icon at bounding box center [496, 26] width 15 height 15
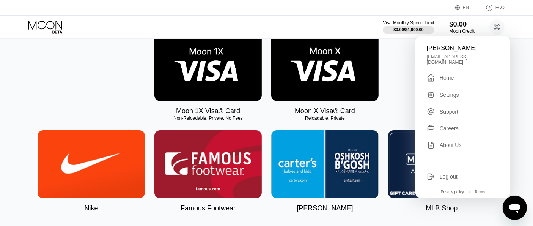
click at [468, 26] on div "$0.00" at bounding box center [461, 24] width 25 height 8
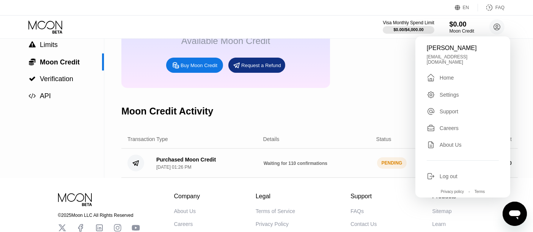
scroll to position [143, 0]
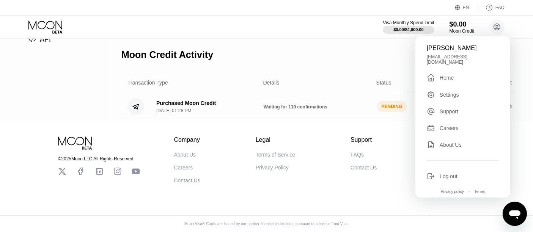
click at [334, 172] on div "Company About Us Careers Contact Us Legal Terms of Service Privacy Policy Suppo…" at bounding box center [315, 160] width 282 height 47
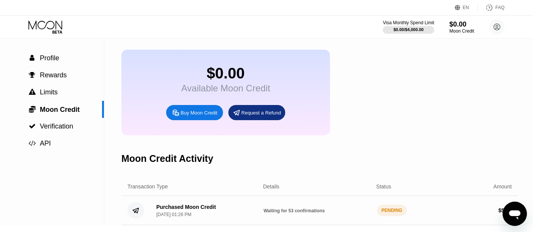
scroll to position [16, 0]
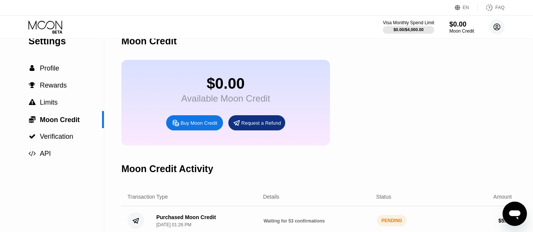
click at [491, 25] on circle at bounding box center [496, 26] width 15 height 15
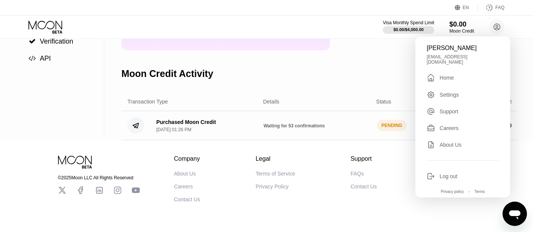
scroll to position [100, 0]
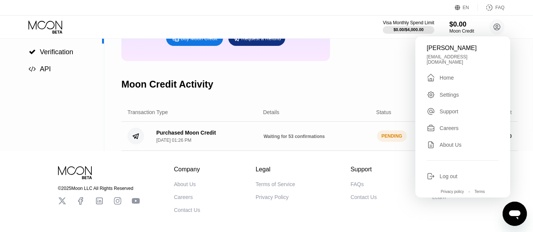
click at [197, 46] on div "Buy Moon Credit" at bounding box center [194, 38] width 57 height 15
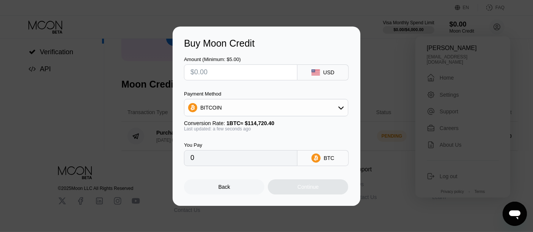
click at [316, 110] on div "BITCOIN" at bounding box center [265, 107] width 163 height 15
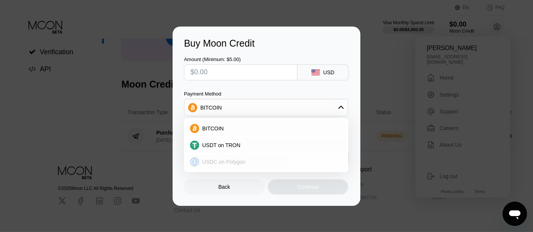
click at [268, 163] on div "USDC on Polygon" at bounding box center [270, 162] width 143 height 6
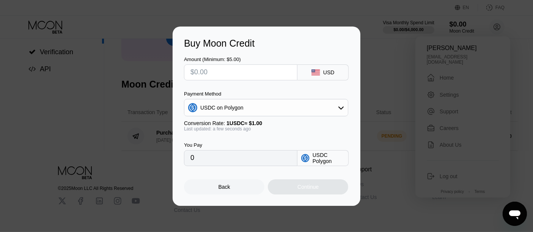
click at [267, 75] on input "text" at bounding box center [240, 72] width 100 height 15
type input "$5"
type input "5.00000000"
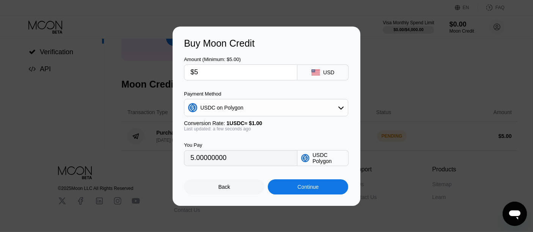
type input "$5"
drag, startPoint x: 309, startPoint y: 185, endPoint x: 315, endPoint y: 181, distance: 7.2
click at [309, 185] on div "Continue" at bounding box center [308, 186] width 80 height 15
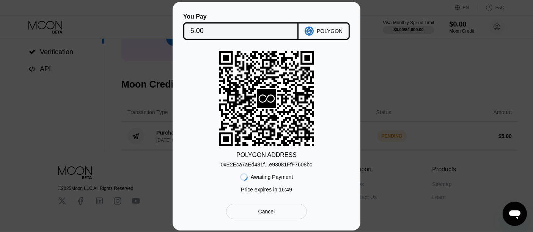
click at [304, 164] on div "0xE2Eca7aEd481f...e93081FfF7608bc" at bounding box center [266, 165] width 91 height 6
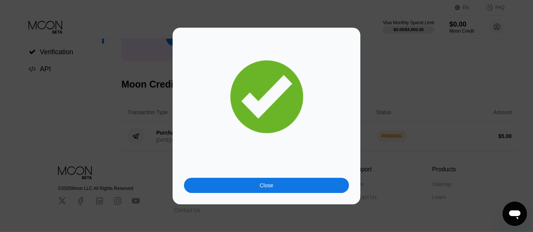
click at [256, 195] on div "Close" at bounding box center [267, 116] width 188 height 177
click at [259, 192] on div "Close" at bounding box center [267, 116] width 188 height 177
click at [261, 182] on div "Close" at bounding box center [267, 185] width 14 height 6
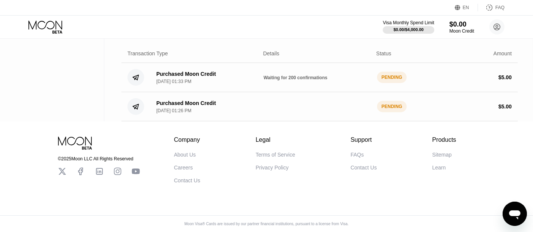
scroll to position [168, 0]
drag, startPoint x: 341, startPoint y: 113, endPoint x: 346, endPoint y: 110, distance: 6.3
click at [340, 113] on div "Purchased Moon Credit Sep 21, 2025, 01:26 PM PENDING $ 5.00" at bounding box center [319, 106] width 396 height 29
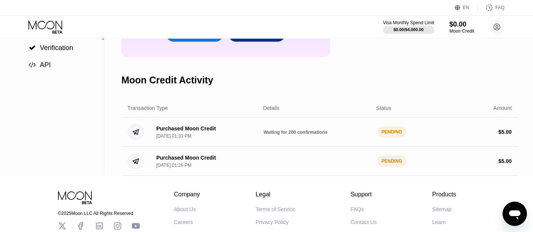
scroll to position [0, 0]
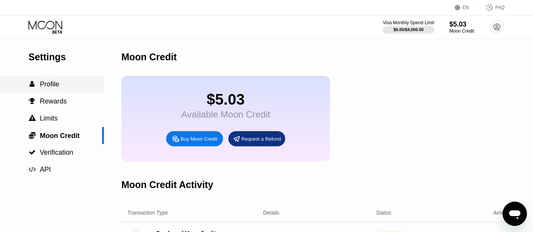
click at [80, 87] on div " Profile" at bounding box center [52, 84] width 104 height 8
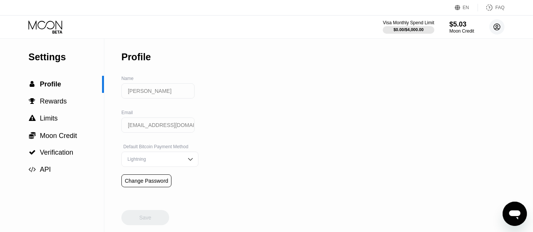
click at [502, 23] on circle at bounding box center [496, 26] width 15 height 15
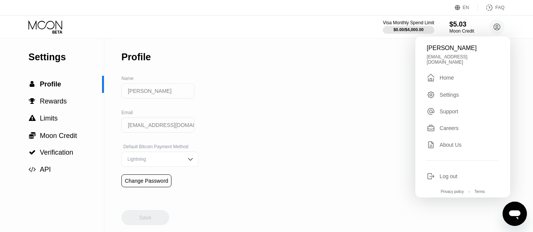
click at [441, 78] on div "Home" at bounding box center [446, 78] width 14 height 6
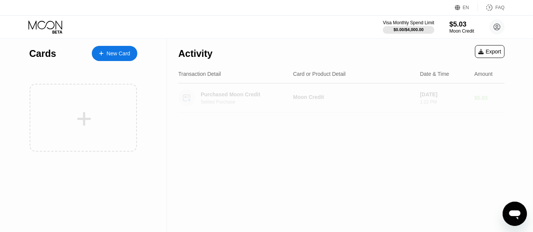
click at [388, 102] on div "Moon Credit" at bounding box center [353, 98] width 121 height 8
click at [442, 97] on div "Sep 21, 2025" at bounding box center [444, 94] width 48 height 6
click at [472, 101] on div "Purchased Moon Credit Settled Purchase Moon Credit Sep 21, 2025 1:22 PM $5.03" at bounding box center [341, 97] width 326 height 29
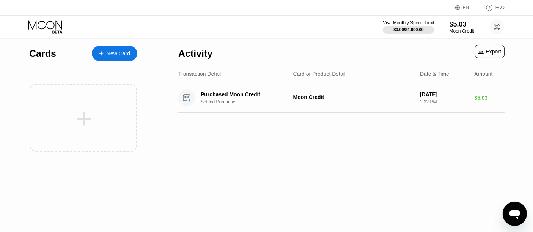
click at [113, 51] on div "New Card" at bounding box center [119, 53] width 24 height 6
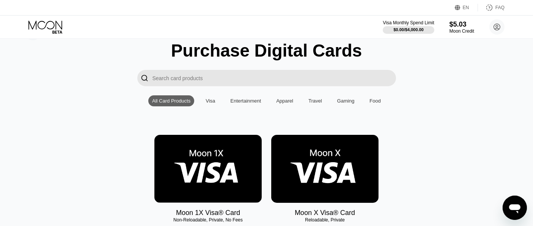
scroll to position [126, 0]
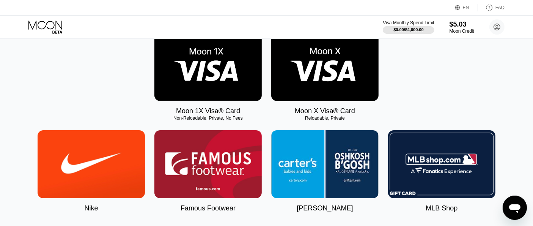
click at [204, 89] on img at bounding box center [207, 67] width 107 height 68
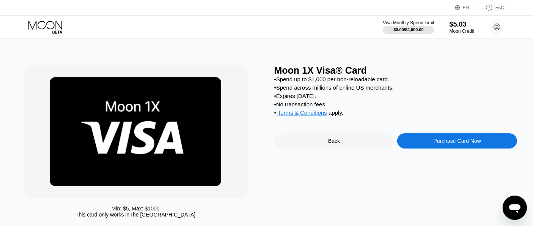
click at [444, 144] on div "Purchase Card Now" at bounding box center [456, 141] width 47 height 6
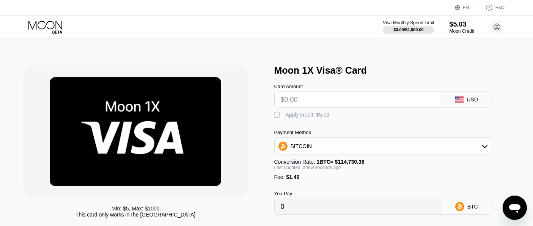
click at [278, 115] on div "" at bounding box center [278, 115] width 8 height 8
click at [341, 146] on div "BITCOIN" at bounding box center [383, 145] width 217 height 15
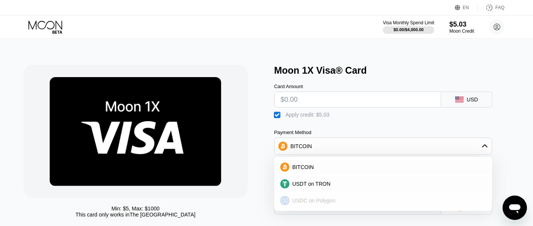
click at [351, 202] on div "USDC on Polygon" at bounding box center [387, 200] width 196 height 6
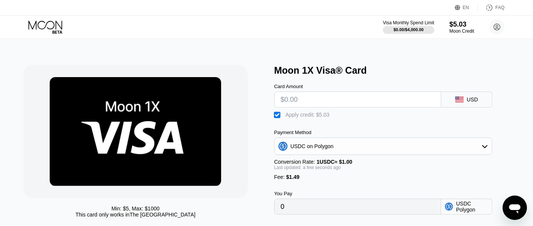
click at [328, 114] on div " Apply credit: $5.03" at bounding box center [303, 115] width 59 height 8
click at [325, 115] on div "Apply credit: $5.03" at bounding box center [308, 114] width 44 height 6
click at [290, 105] on input "text" at bounding box center [358, 99] width 154 height 15
type input "$5"
type input "1.46"
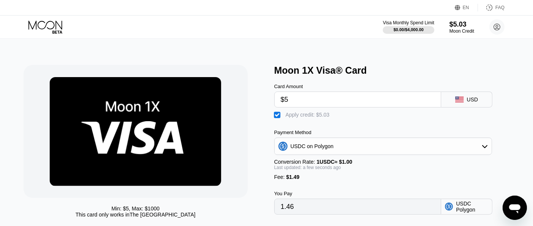
scroll to position [84, 0]
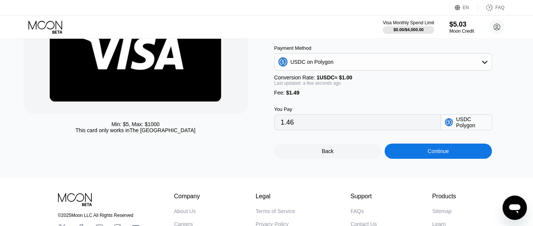
type input "$5"
click at [416, 156] on div "Continue" at bounding box center [437, 150] width 107 height 15
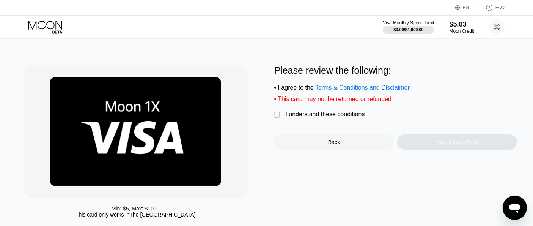
click at [279, 116] on div "" at bounding box center [278, 115] width 8 height 8
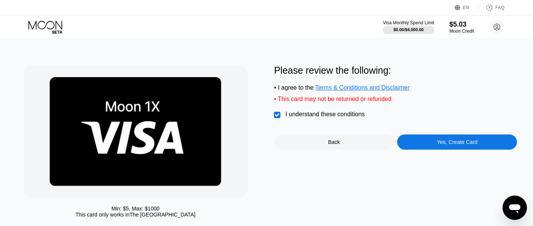
click at [432, 143] on div "Yes, Create Card" at bounding box center [457, 141] width 120 height 15
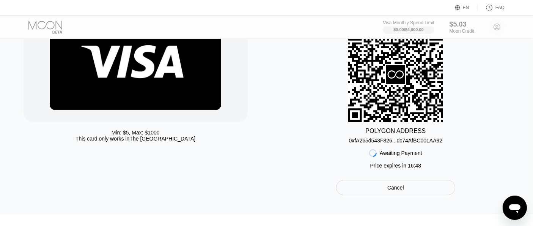
scroll to position [126, 0]
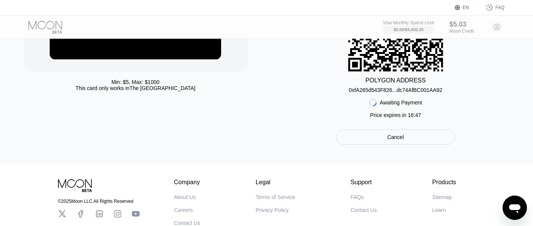
click at [400, 138] on div "Cancel" at bounding box center [395, 136] width 17 height 7
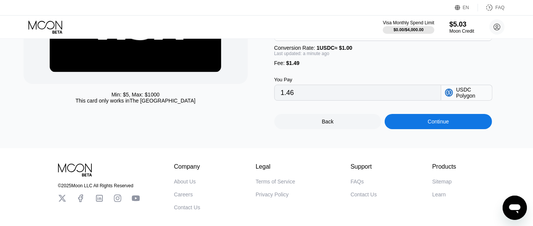
scroll to position [126, 0]
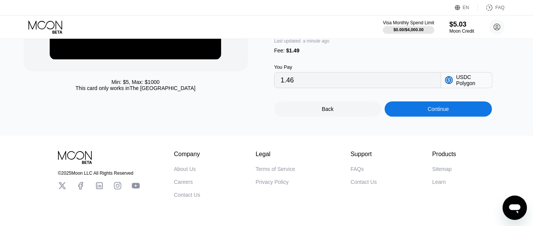
click at [327, 112] on div "Back" at bounding box center [328, 109] width 12 height 6
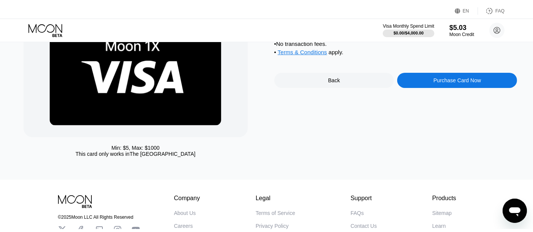
scroll to position [0, 0]
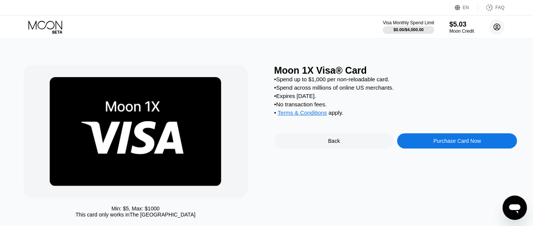
click at [498, 29] on circle at bounding box center [496, 26] width 15 height 15
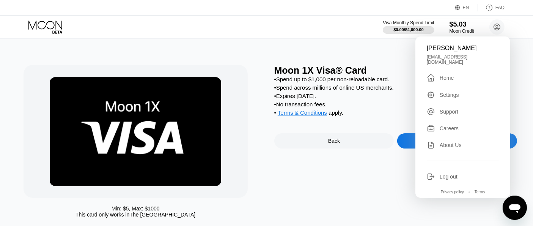
click at [453, 81] on div "Home" at bounding box center [446, 78] width 14 height 6
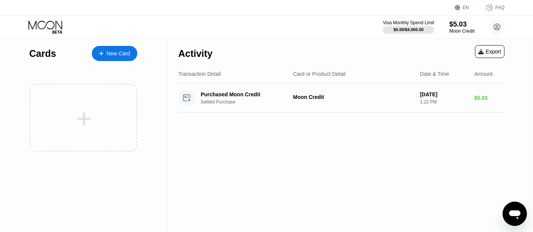
click at [463, 30] on div "Moon Credit" at bounding box center [461, 30] width 25 height 5
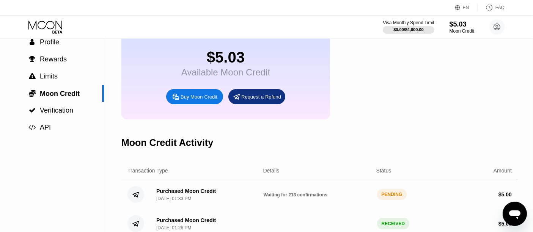
scroll to position [168, 0]
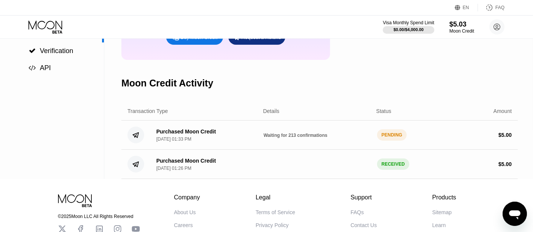
scroll to position [42, 0]
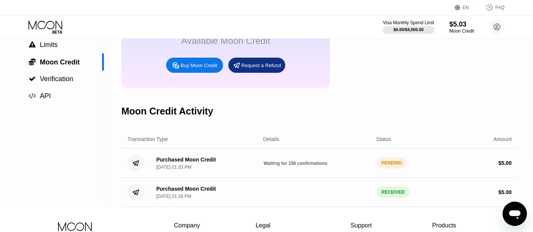
scroll to position [126, 0]
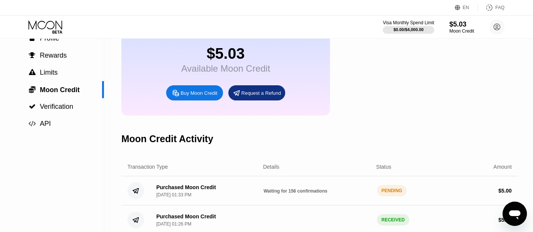
scroll to position [42, 0]
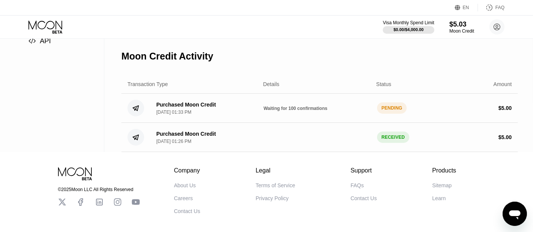
scroll to position [168, 0]
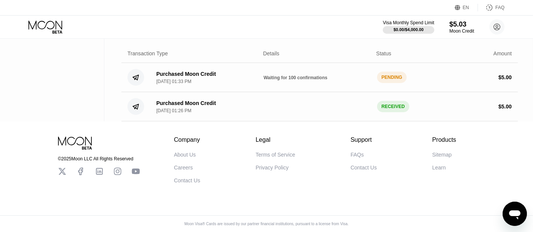
click at [332, 77] on div "Waiting for 100 confirmations" at bounding box center [317, 77] width 107 height 6
click at [404, 77] on div "PENDING" at bounding box center [392, 77] width 30 height 11
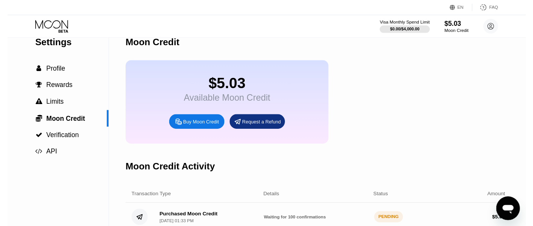
scroll to position [0, 0]
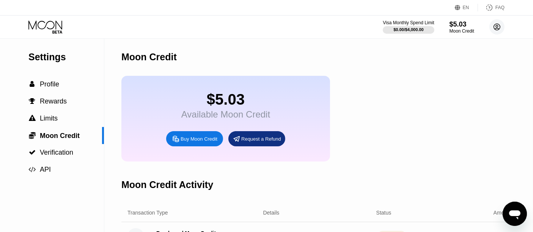
click at [498, 30] on icon at bounding box center [497, 27] width 6 height 6
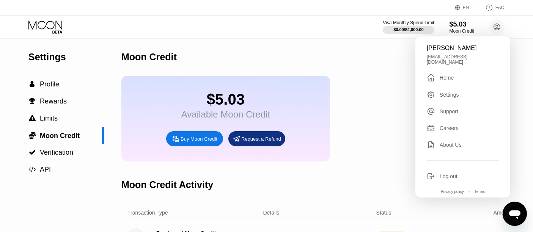
click at [458, 80] on div " Home" at bounding box center [463, 77] width 72 height 9
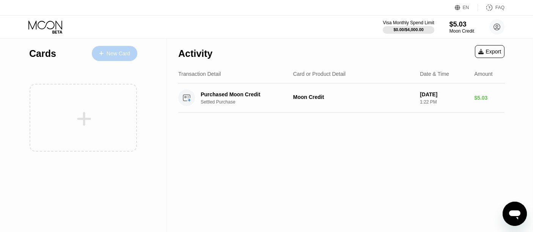
click at [117, 50] on div "New Card" at bounding box center [119, 53] width 24 height 6
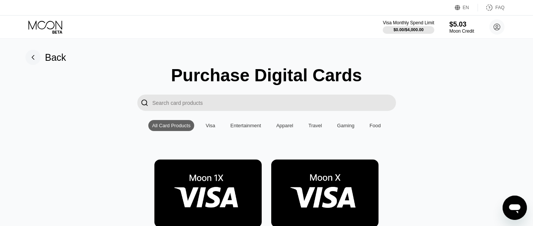
click at [328, 168] on img at bounding box center [324, 193] width 107 height 68
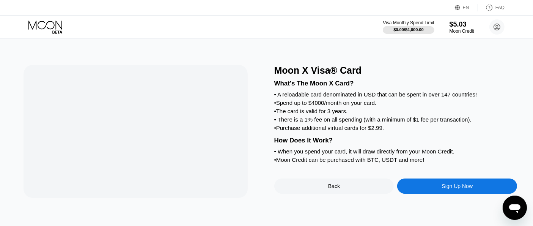
click at [330, 192] on div "Back" at bounding box center [334, 185] width 120 height 15
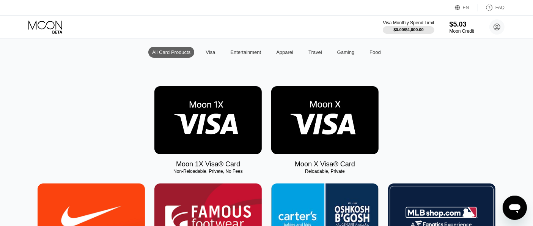
scroll to position [84, 0]
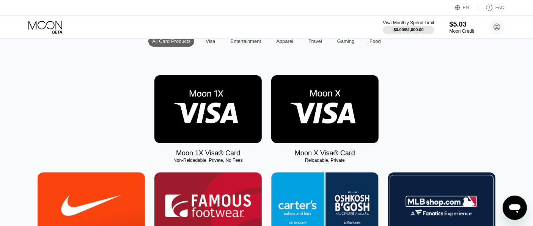
click at [355, 138] on img at bounding box center [324, 109] width 107 height 68
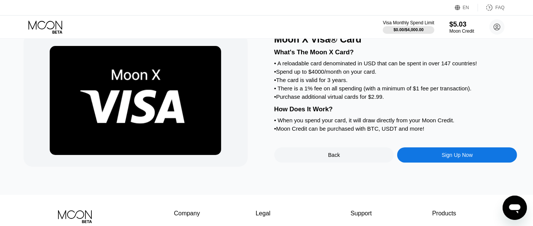
scroll to position [42, 0]
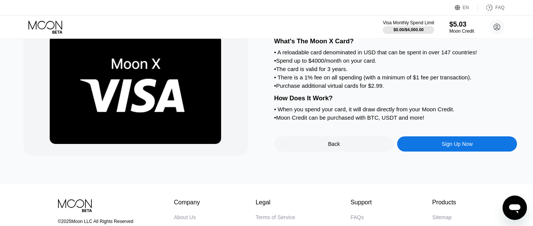
click at [436, 151] on div "Sign Up Now" at bounding box center [457, 143] width 120 height 15
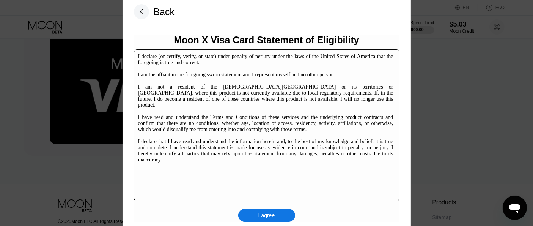
click at [282, 218] on div "I agree" at bounding box center [266, 215] width 57 height 13
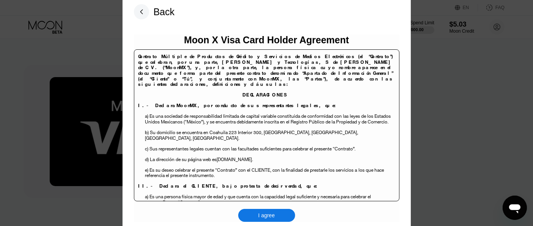
click at [281, 215] on div "I agree" at bounding box center [266, 215] width 57 height 13
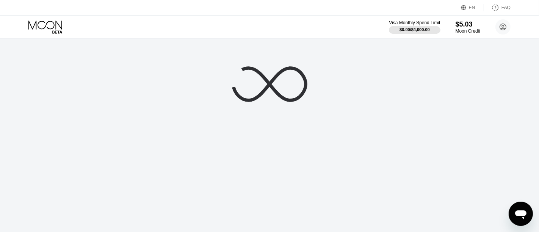
click at [233, 116] on icon at bounding box center [270, 84] width 76 height 76
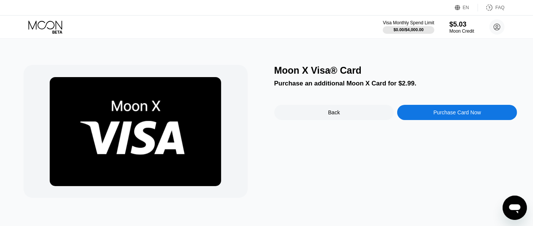
click at [306, 112] on div "Back" at bounding box center [334, 112] width 120 height 15
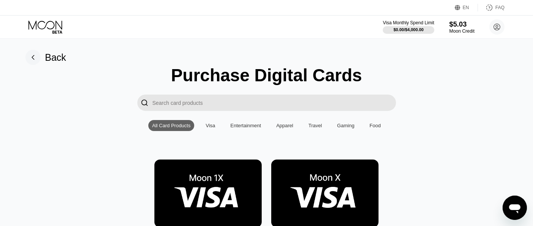
click at [455, 27] on div "$5.03" at bounding box center [461, 24] width 25 height 8
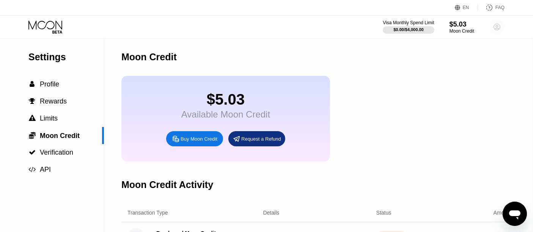
drag, startPoint x: 494, startPoint y: 22, endPoint x: 481, endPoint y: 42, distance: 23.5
click at [495, 23] on circle at bounding box center [496, 26] width 15 height 15
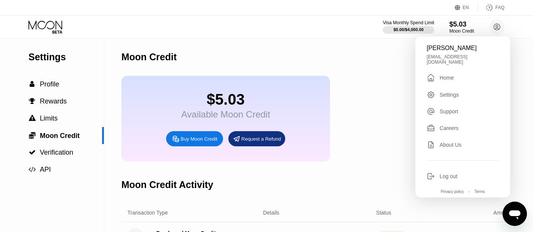
drag, startPoint x: 447, startPoint y: 82, endPoint x: 437, endPoint y: 74, distance: 13.0
click at [447, 81] on div "Home" at bounding box center [446, 78] width 14 height 6
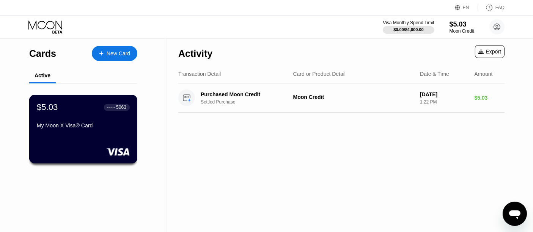
click at [102, 144] on div "$5.03 ● ● ● ● 5063 My Moon X Visa® Card" at bounding box center [83, 129] width 108 height 69
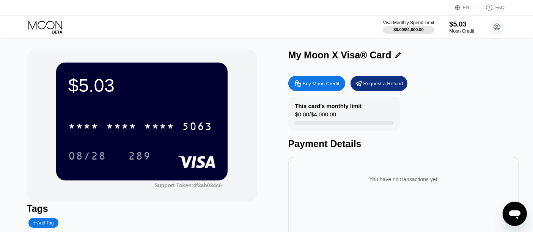
click at [385, 86] on div "Request a Refund" at bounding box center [383, 83] width 40 height 6
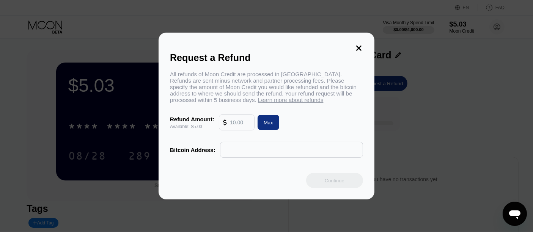
click at [260, 126] on div "Max" at bounding box center [268, 122] width 22 height 15
type input "5.03"
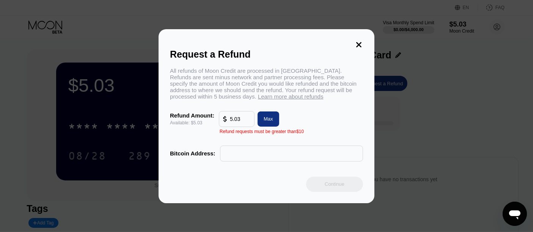
click at [253, 161] on input "text" at bounding box center [291, 153] width 135 height 15
click at [362, 41] on icon at bounding box center [359, 45] width 8 height 8
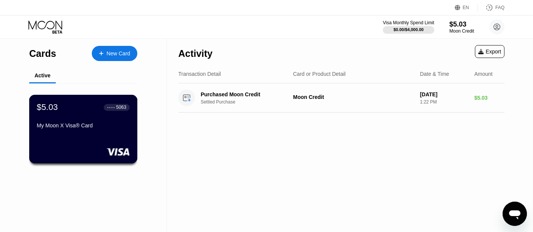
click at [99, 117] on div "$5.03 ● ● ● ● 5063 My Moon X Visa® Card" at bounding box center [83, 116] width 93 height 29
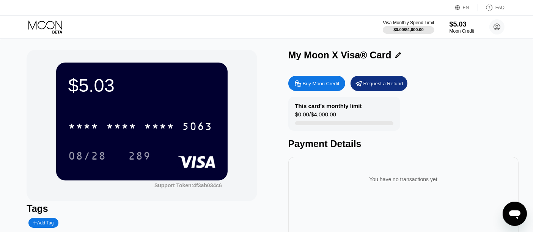
click at [174, 135] on div "* * * * * * * * * * * * 5063" at bounding box center [140, 126] width 153 height 19
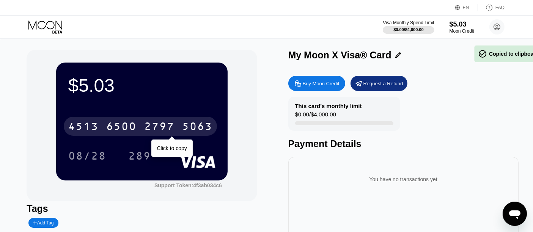
click at [166, 130] on div "2797" at bounding box center [159, 127] width 30 height 12
click at [167, 130] on div "* * * *" at bounding box center [159, 127] width 30 height 12
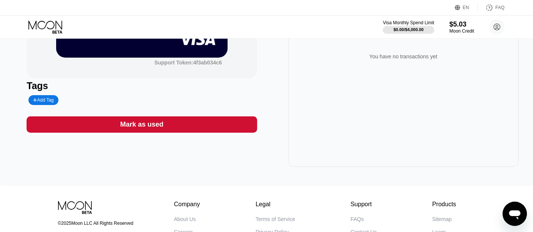
scroll to position [126, 0]
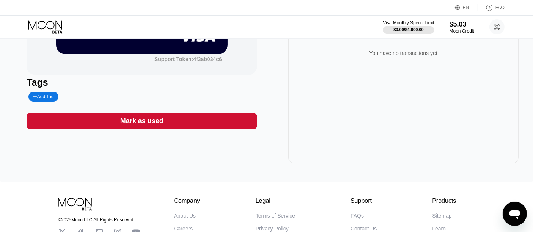
click at [222, 129] on div "Mark as used" at bounding box center [142, 121] width 230 height 16
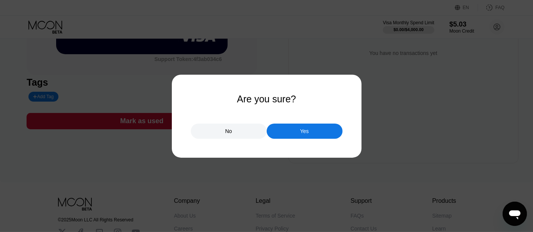
click at [315, 131] on div "Yes" at bounding box center [305, 131] width 76 height 15
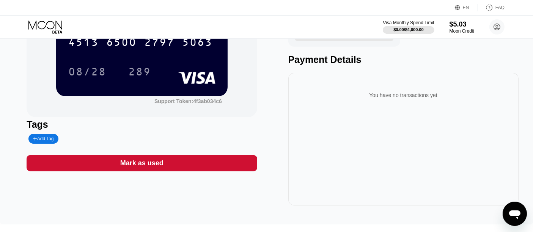
scroll to position [0, 0]
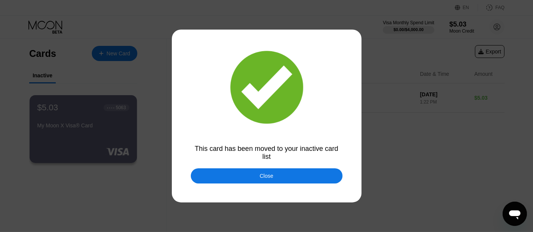
click at [236, 178] on div "Close" at bounding box center [267, 175] width 152 height 15
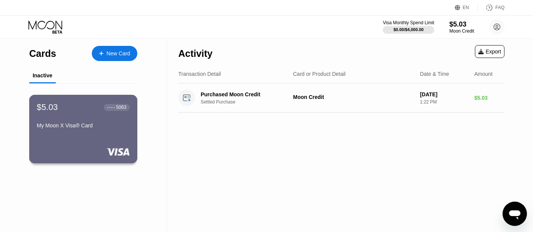
click at [129, 150] on rect at bounding box center [118, 152] width 24 height 8
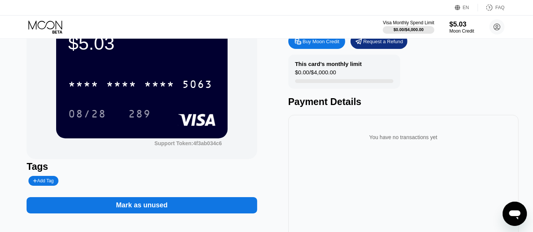
click at [395, 148] on div "You have no transactions yet" at bounding box center [403, 137] width 218 height 21
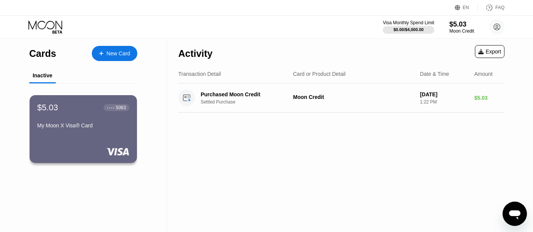
click at [108, 162] on div "$5.03 ● ● ● ● 5063 My Moon X Visa® Card" at bounding box center [83, 129] width 107 height 68
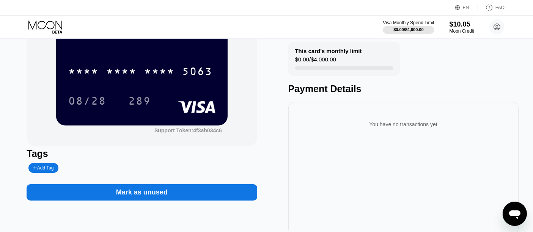
scroll to position [42, 0]
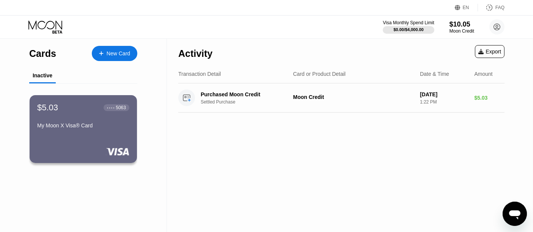
drag, startPoint x: 408, startPoint y: 179, endPoint x: 431, endPoint y: 122, distance: 60.9
click at [408, 179] on div "Activity Export Transaction Detail Card or Product Detail Date & Time Amount Pu…" at bounding box center [341, 135] width 349 height 194
click at [124, 167] on div "$5.03 ● ● ● ● 5063 My Moon X Visa® Card" at bounding box center [83, 131] width 132 height 96
click at [120, 146] on div "$5.03 ● ● ● ● 5063 My Moon X Visa® Card" at bounding box center [83, 129] width 108 height 69
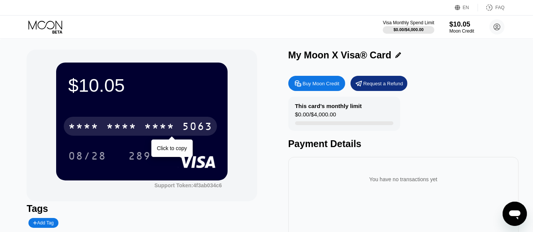
click at [178, 126] on div "* * * * * * * * * * * * 5063" at bounding box center [140, 126] width 153 height 19
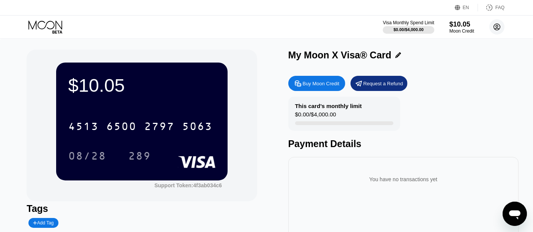
click at [495, 25] on circle at bounding box center [496, 26] width 15 height 15
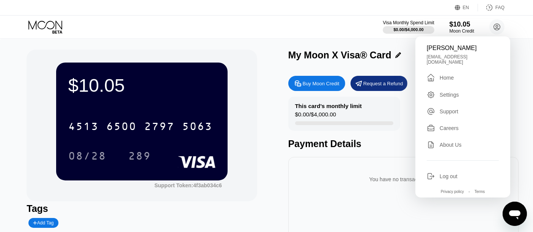
click at [448, 76] on div "Home" at bounding box center [446, 78] width 14 height 6
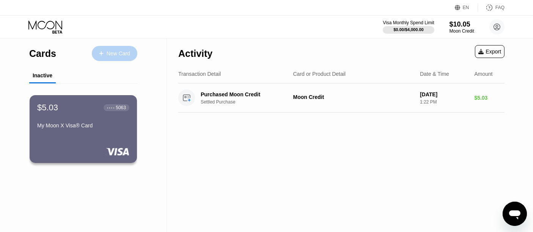
click at [131, 51] on div "New Card" at bounding box center [115, 53] width 46 height 15
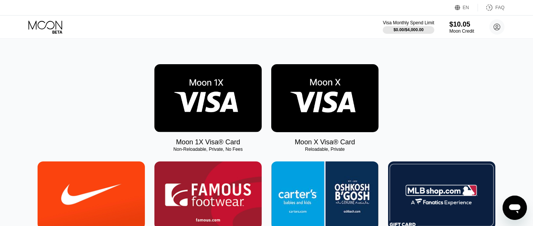
scroll to position [84, 0]
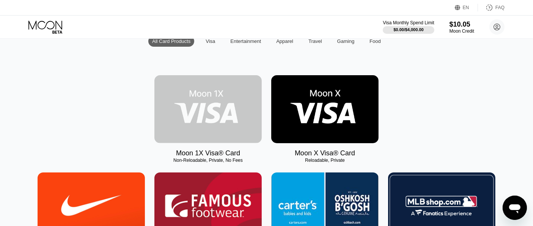
click at [249, 112] on img at bounding box center [207, 109] width 107 height 68
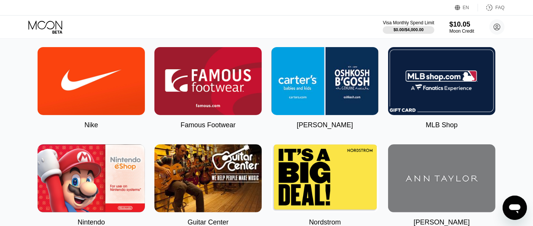
scroll to position [295, 0]
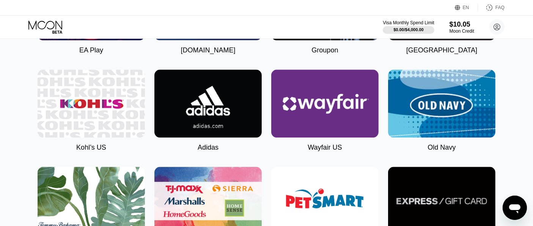
scroll to position [1763, 0]
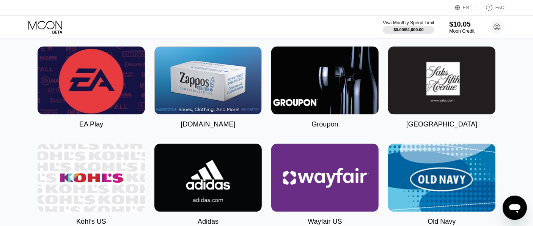
click at [466, 25] on div "$10.05" at bounding box center [461, 24] width 25 height 8
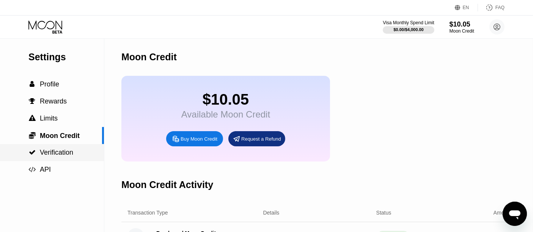
click at [67, 152] on span "Verification" at bounding box center [56, 153] width 33 height 8
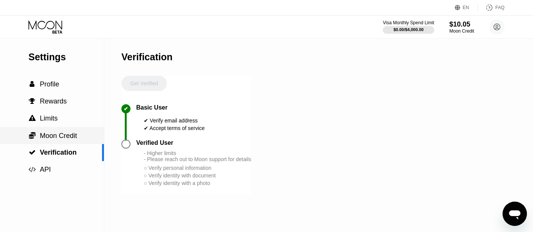
click at [72, 138] on span "Moon Credit" at bounding box center [58, 136] width 37 height 8
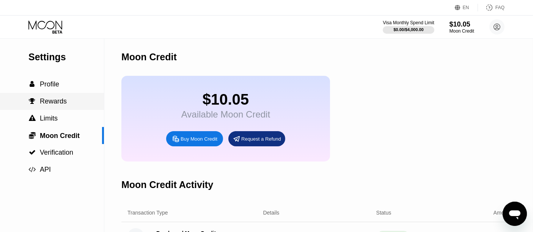
click at [55, 87] on span "Profile" at bounding box center [49, 84] width 19 height 8
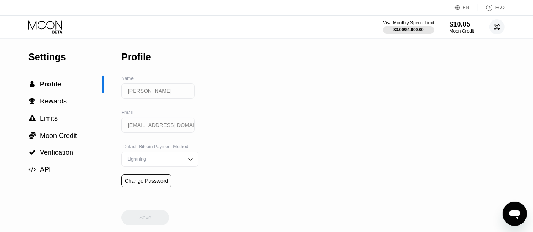
click at [497, 28] on circle at bounding box center [496, 26] width 15 height 15
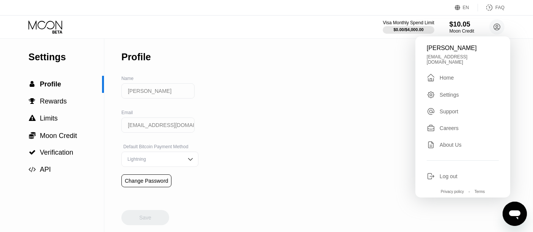
click at [452, 81] on div "Home" at bounding box center [446, 78] width 14 height 6
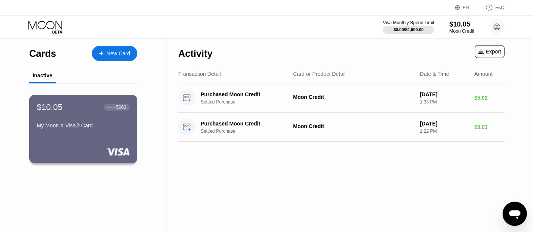
click at [88, 141] on div "$10.05 ● ● ● ● 5063 My Moon X Visa® Card" at bounding box center [83, 129] width 108 height 69
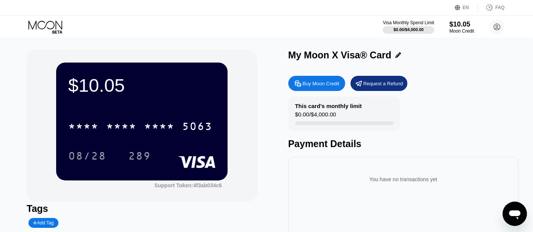
click at [191, 113] on div "* * * * * * * * * * * * 5063" at bounding box center [141, 124] width 147 height 26
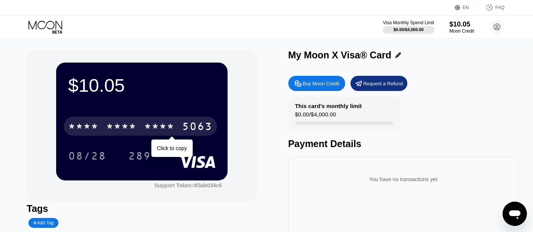
click at [191, 135] on div "* * * * * * * * * * * * 5063" at bounding box center [140, 126] width 153 height 19
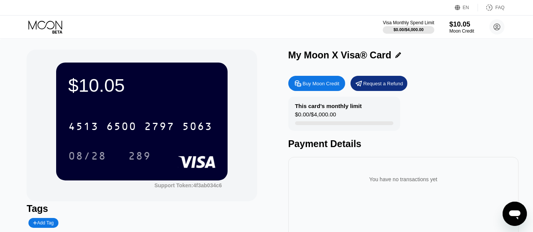
click at [370, 83] on div "Request a Refund" at bounding box center [383, 83] width 40 height 6
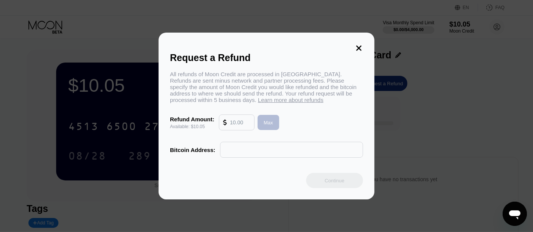
click at [266, 126] on div "Max" at bounding box center [268, 122] width 9 height 6
type input "10.05"
click at [258, 155] on input "text" at bounding box center [291, 149] width 135 height 15
click at [359, 46] on icon at bounding box center [358, 48] width 5 height 5
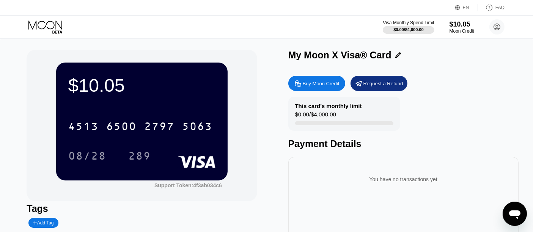
click at [395, 57] on icon at bounding box center [398, 55] width 6 height 6
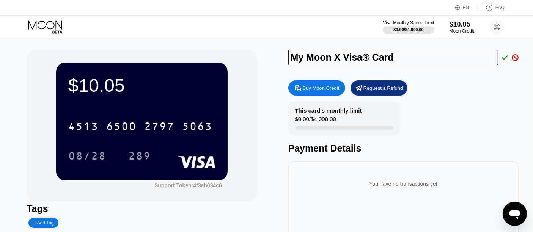
click at [485, 100] on div "Buy Moon Credit Request a Refund This card’s monthly limit $0.00 / $4,000.00 Pa…" at bounding box center [403, 186] width 230 height 218
click at [338, 87] on div "Buy Moon Credit" at bounding box center [321, 88] width 37 height 6
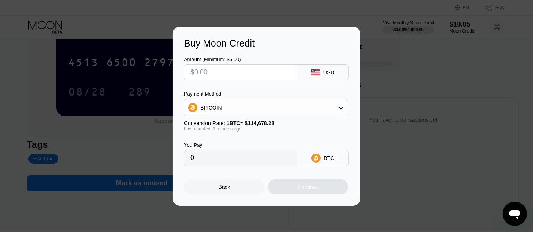
scroll to position [126, 0]
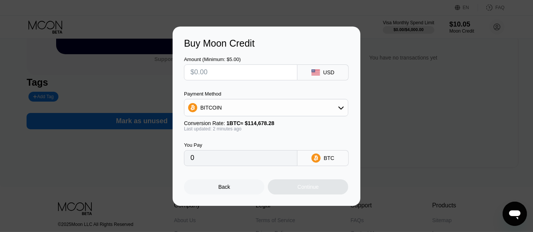
click at [403, 141] on div "Buy Moon Credit Amount (Minimum: $5.00) USD Payment Method BITCOIN Conversion R…" at bounding box center [266, 116] width 533 height 179
click at [221, 182] on div "Back" at bounding box center [224, 186] width 80 height 15
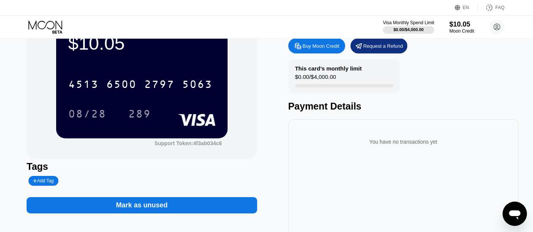
scroll to position [42, 0]
click at [48, 184] on div "Add Tag" at bounding box center [43, 180] width 20 height 5
click at [187, 181] on div at bounding box center [112, 181] width 171 height 10
click at [102, 177] on div "Tags" at bounding box center [142, 173] width 230 height 25
click at [99, 183] on div at bounding box center [103, 181] width 8 height 5
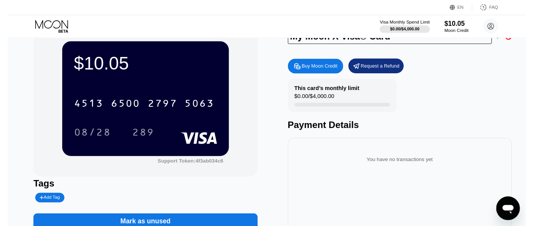
scroll to position [0, 0]
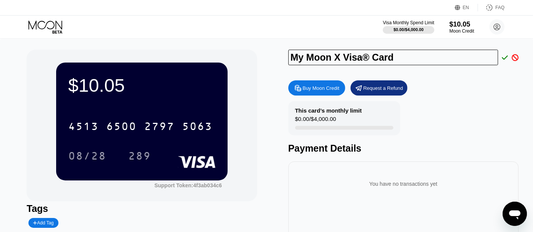
drag, startPoint x: 506, startPoint y: 24, endPoint x: 501, endPoint y: 25, distance: 5.4
click at [502, 24] on div "Visa Monthly Spend Limit $0.00 / $4,000.00 $10.05 Moon Credit امیرمهدی منصوری a…" at bounding box center [266, 27] width 533 height 23
click at [498, 25] on circle at bounding box center [496, 26] width 15 height 15
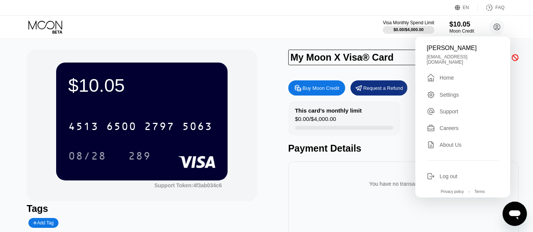
click at [450, 80] on div "Home" at bounding box center [446, 78] width 14 height 6
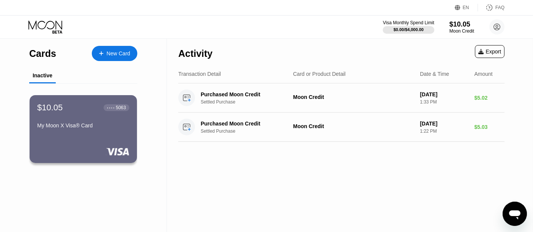
click at [118, 52] on div "New Card" at bounding box center [119, 53] width 24 height 6
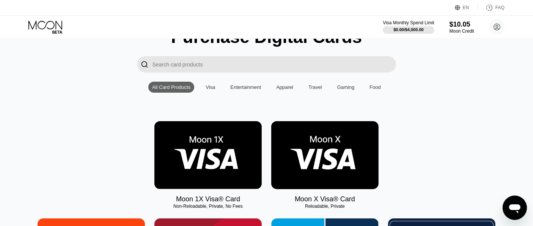
scroll to position [84, 0]
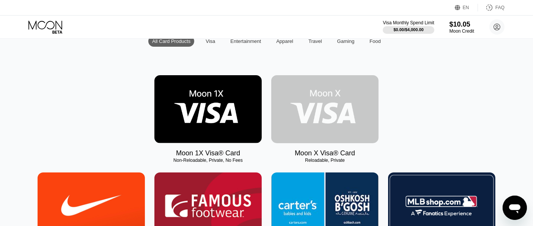
click at [306, 120] on img at bounding box center [324, 109] width 107 height 68
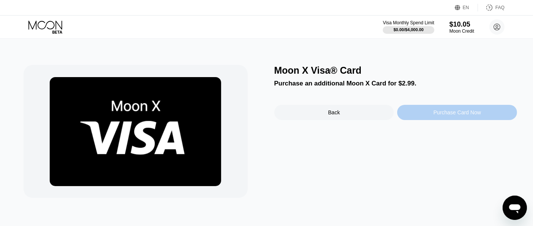
click at [470, 115] on div "Purchase Card Now" at bounding box center [456, 112] width 47 height 6
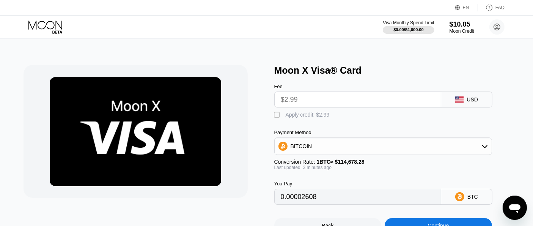
click at [276, 118] on div "" at bounding box center [278, 115] width 8 height 8
type input "0"
click at [309, 99] on input "$2.99" at bounding box center [358, 99] width 154 height 15
click at [359, 99] on input "$2.99" at bounding box center [358, 99] width 154 height 15
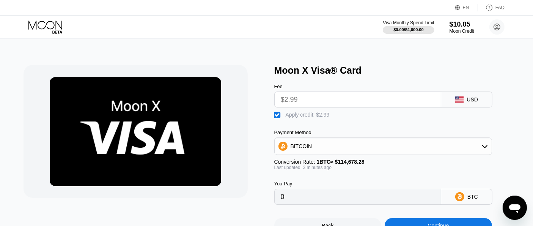
click at [326, 102] on input "$2.99" at bounding box center [358, 99] width 154 height 15
drag, startPoint x: 359, startPoint y: 149, endPoint x: 354, endPoint y: 151, distance: 5.8
click at [359, 149] on div "BITCOIN" at bounding box center [383, 145] width 217 height 15
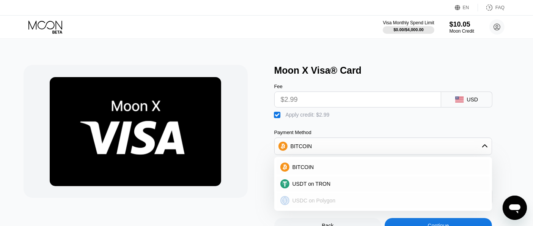
click at [334, 207] on div "USDC on Polygon" at bounding box center [382, 200] width 213 height 15
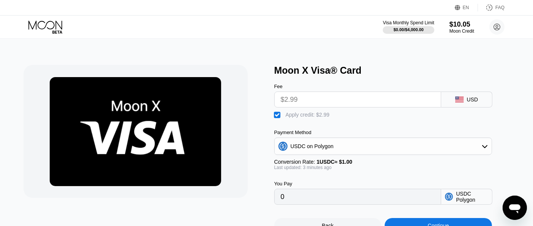
click at [341, 111] on div " Apply credit: $2.99" at bounding box center [395, 112] width 243 height 11
click at [340, 103] on input "$2.99" at bounding box center [358, 99] width 154 height 15
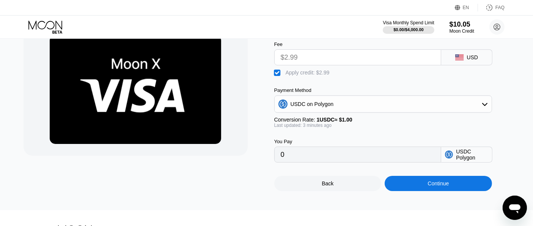
click at [432, 162] on input "0" at bounding box center [358, 154] width 154 height 15
drag, startPoint x: 367, startPoint y: 164, endPoint x: 358, endPoint y: 166, distance: 9.4
click at [361, 162] on input "0" at bounding box center [358, 154] width 154 height 15
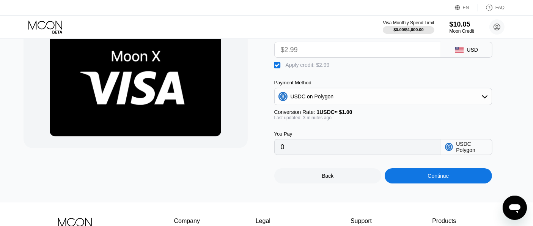
scroll to position [84, 0]
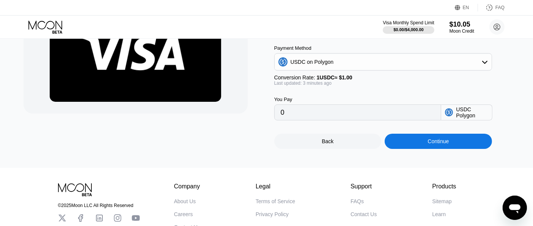
click at [453, 149] on div "Continue" at bounding box center [437, 140] width 107 height 15
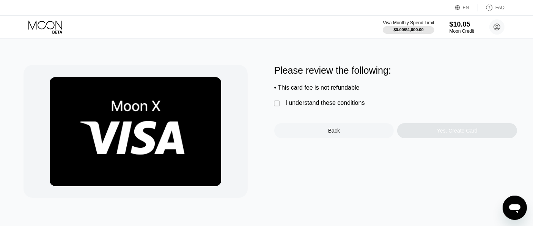
click at [283, 104] on div " I understand these conditions" at bounding box center [321, 103] width 94 height 8
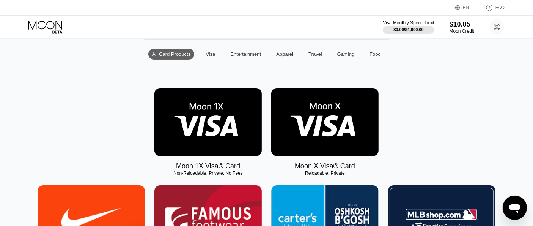
scroll to position [84, 0]
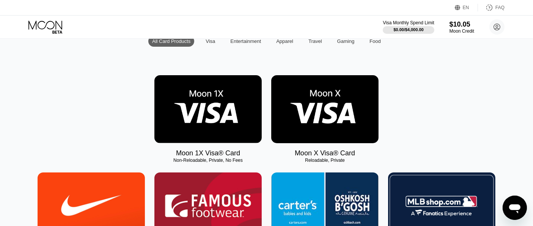
scroll to position [84, 0]
click at [312, 107] on img at bounding box center [324, 109] width 107 height 68
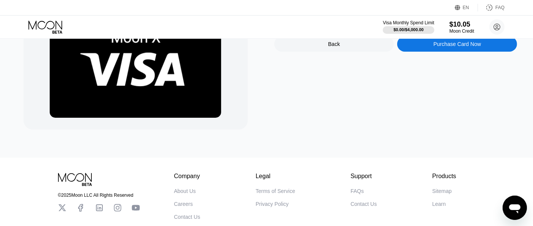
scroll to position [31, 0]
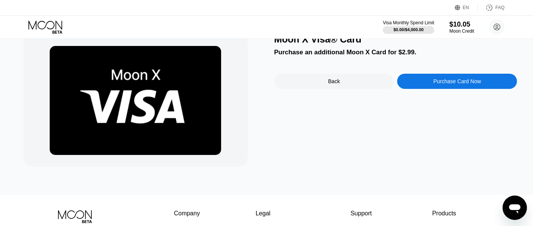
click at [452, 80] on div "Purchase Card Now" at bounding box center [457, 81] width 120 height 15
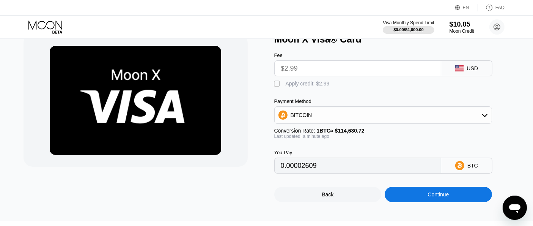
click at [277, 85] on div "" at bounding box center [278, 84] width 8 height 8
type input "0"
click at [329, 122] on div "BITCOIN" at bounding box center [383, 114] width 217 height 15
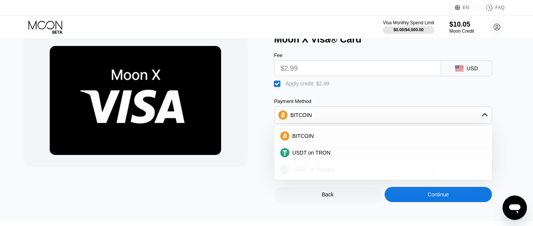
click at [348, 176] on div "USDC on Polygon" at bounding box center [382, 169] width 213 height 15
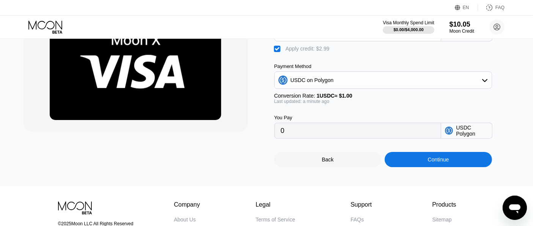
scroll to position [0, 0]
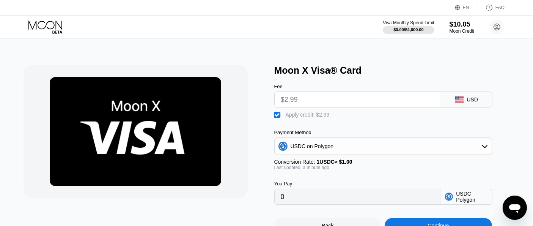
click at [468, 102] on div "USD" at bounding box center [472, 99] width 11 height 6
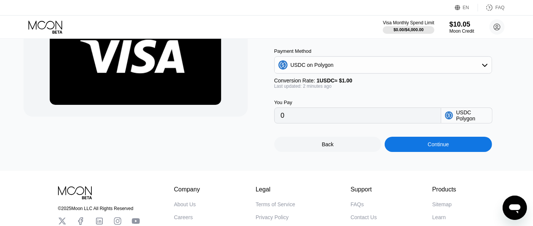
scroll to position [84, 0]
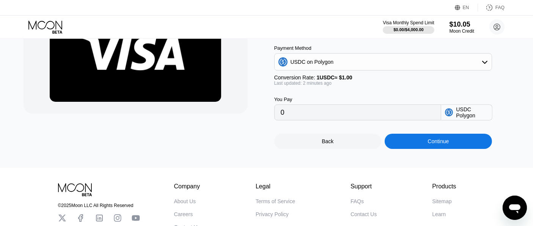
click at [446, 144] on div "Continue" at bounding box center [437, 141] width 21 height 6
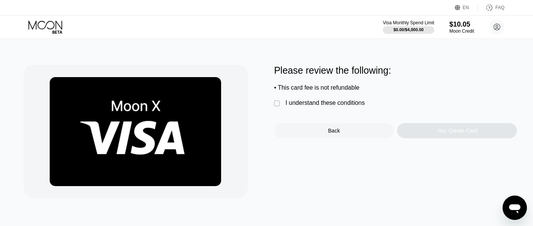
click at [275, 105] on div "" at bounding box center [278, 104] width 8 height 8
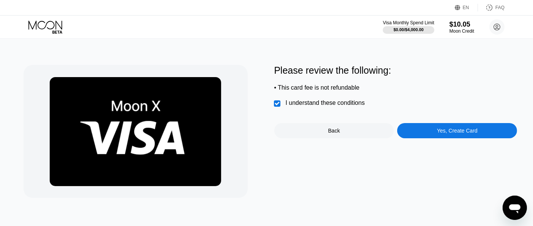
click at [439, 133] on div "Yes, Create Card" at bounding box center [457, 130] width 41 height 6
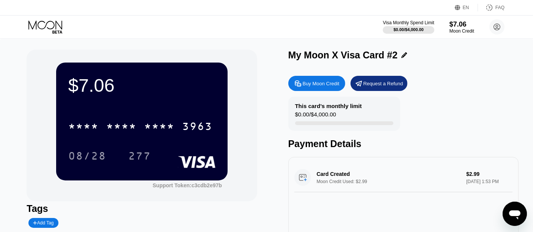
click at [183, 116] on div "* * * * * * * * * * * * 3963" at bounding box center [141, 124] width 147 height 26
click at [176, 147] on div "* * * * * * * * * * * * 3963 08/28 277" at bounding box center [141, 133] width 147 height 45
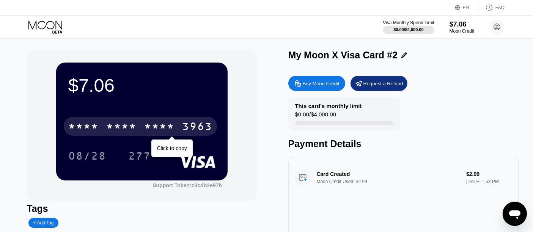
click at [158, 130] on div "* * * *" at bounding box center [159, 127] width 30 height 12
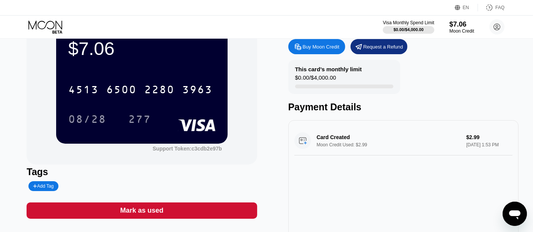
scroll to position [84, 0]
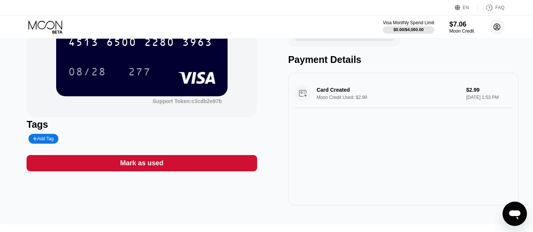
click at [494, 25] on icon at bounding box center [497, 27] width 6 height 6
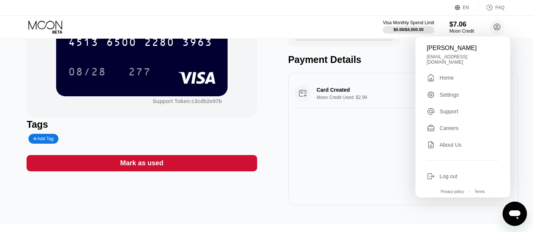
click at [450, 86] on div "امیرمهدی منصوری [EMAIL_ADDRESS][DOMAIN_NAME]  Home Settings Support Careers Ab…" at bounding box center [462, 116] width 95 height 161
click at [448, 81] on div "Home" at bounding box center [446, 78] width 14 height 6
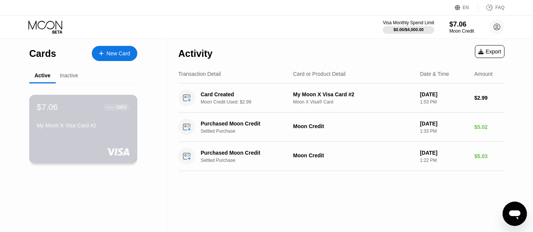
click at [98, 148] on div "$7.06 ● ● ● ● 3963 My Moon X Visa Card #2" at bounding box center [83, 129] width 108 height 69
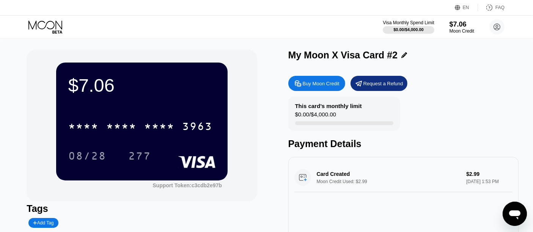
click at [116, 88] on div "$7.06" at bounding box center [141, 85] width 147 height 21
click at [143, 115] on div "* * * * * * * * * * * * 3963" at bounding box center [141, 124] width 147 height 26
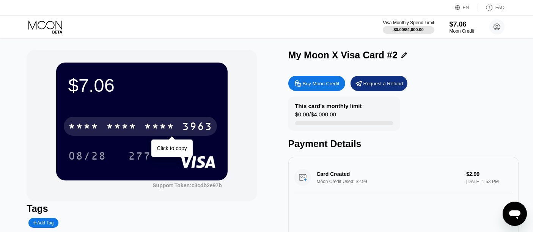
click at [154, 126] on div "* * * *" at bounding box center [159, 127] width 30 height 12
drag, startPoint x: 186, startPoint y: 130, endPoint x: 190, endPoint y: 126, distance: 5.4
click at [187, 129] on div "3963" at bounding box center [197, 127] width 30 height 12
click at [137, 126] on div "6500" at bounding box center [121, 127] width 30 height 12
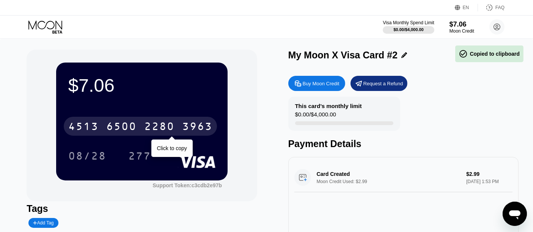
click at [171, 130] on div "2280" at bounding box center [159, 127] width 30 height 12
click at [182, 125] on div "3963" at bounding box center [197, 127] width 30 height 12
drag, startPoint x: 152, startPoint y: 130, endPoint x: 131, endPoint y: 130, distance: 21.2
click at [131, 130] on div "6500" at bounding box center [121, 127] width 30 height 12
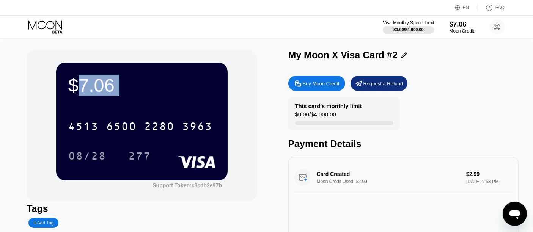
drag, startPoint x: 78, startPoint y: 78, endPoint x: 180, endPoint y: 116, distance: 109.0
click at [180, 116] on div "$7.06 4513 6500 2280 3963 08/28 277" at bounding box center [141, 122] width 171 height 118
click at [181, 93] on div "$7.06" at bounding box center [141, 85] width 147 height 21
click at [166, 87] on div "$7.06" at bounding box center [141, 85] width 147 height 21
drag, startPoint x: 167, startPoint y: 86, endPoint x: 422, endPoint y: 95, distance: 255.7
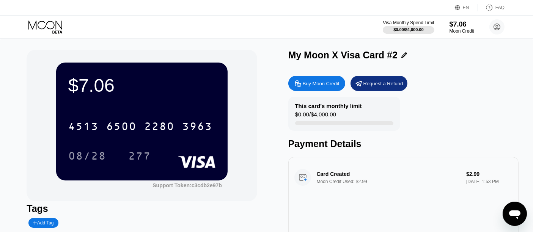
click at [422, 95] on div "Buy Moon Credit Request a Refund This card’s monthly limit $0.00 / $4,000.00 Pa…" at bounding box center [403, 181] width 230 height 218
click at [497, 27] on icon at bounding box center [497, 27] width 4 height 4
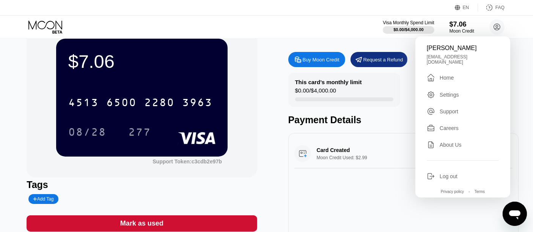
scroll to position [42, 0]
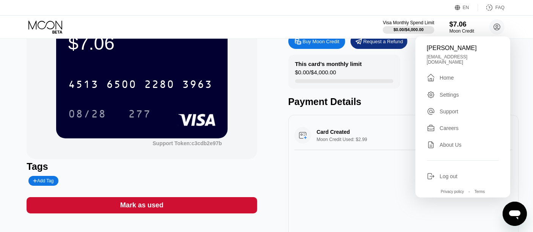
click at [317, 150] on div "Card Created Moon Credit Used: $2.99 $2.99 [DATE] 1:53 PM" at bounding box center [403, 135] width 218 height 29
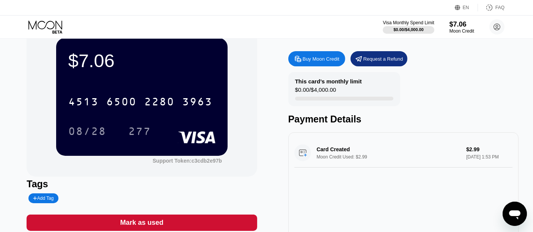
scroll to position [0, 0]
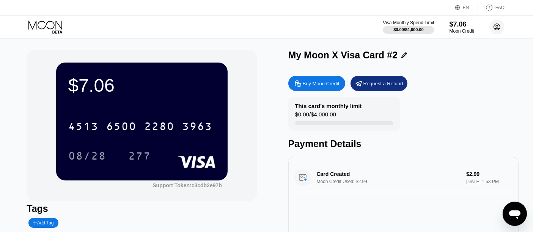
click at [499, 28] on circle at bounding box center [496, 26] width 15 height 15
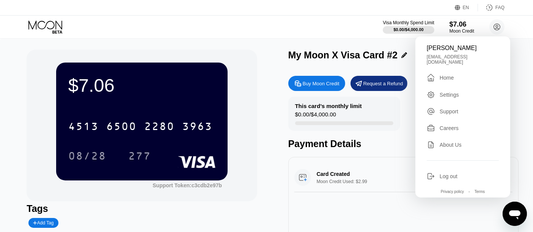
click at [458, 128] on div "Careers" at bounding box center [463, 128] width 72 height 8
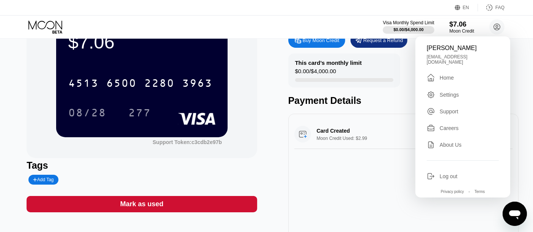
scroll to position [84, 0]
